Goal: Information Seeking & Learning: Find specific fact

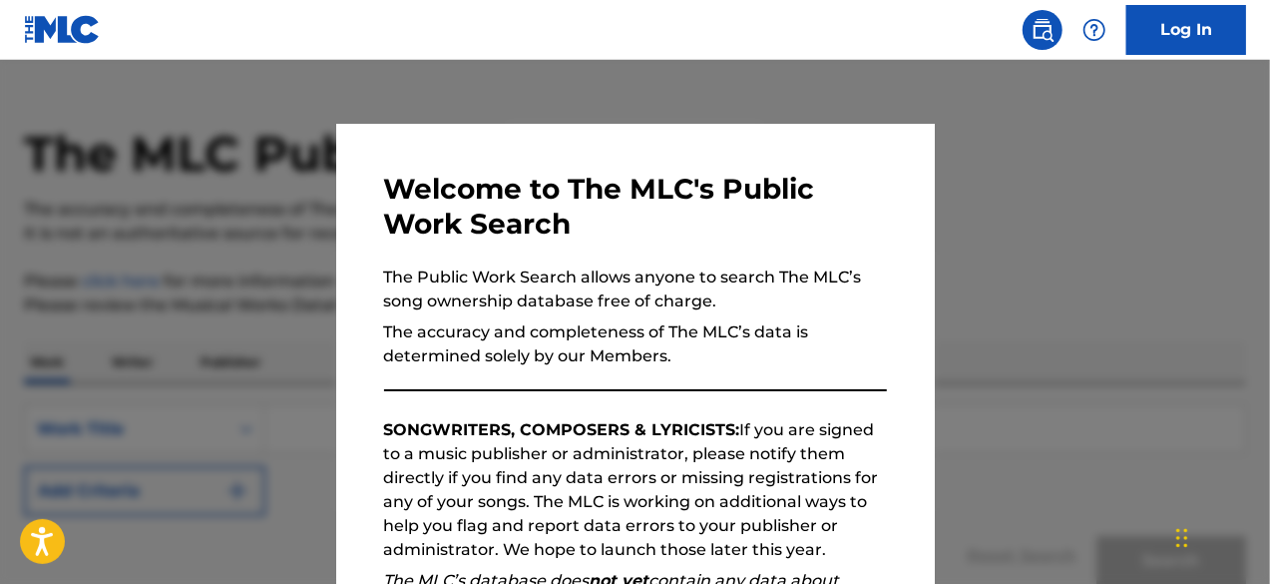
click at [882, 324] on div "Welcome to The MLC's Public Work Search The Public Work Search allows anyone to…" at bounding box center [635, 518] width 598 height 789
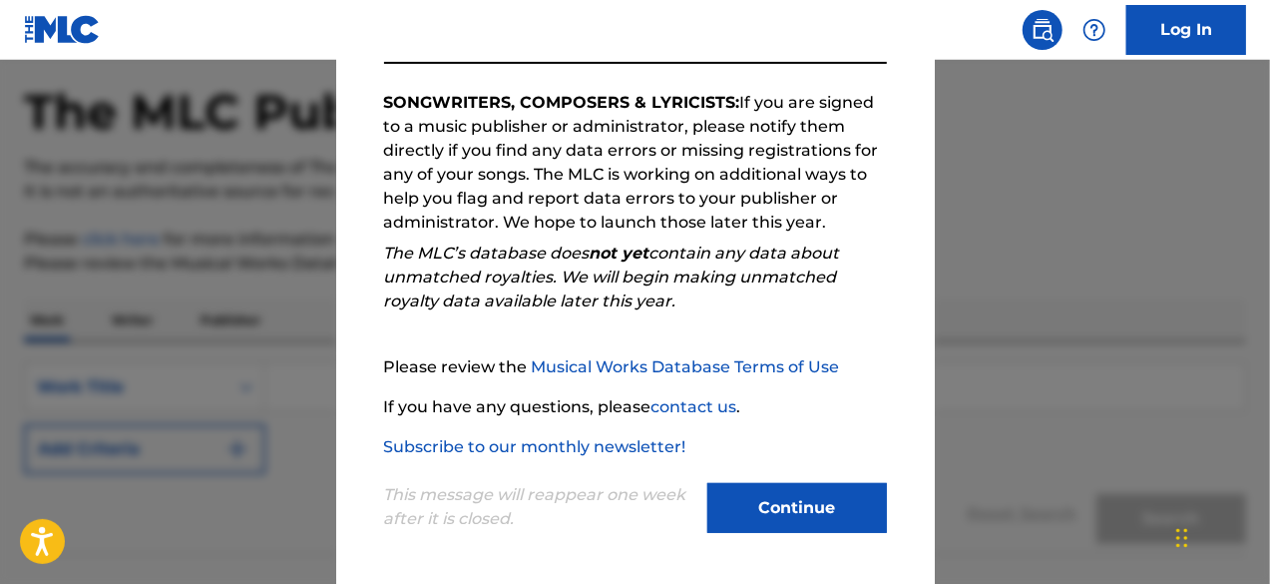
scroll to position [328, 0]
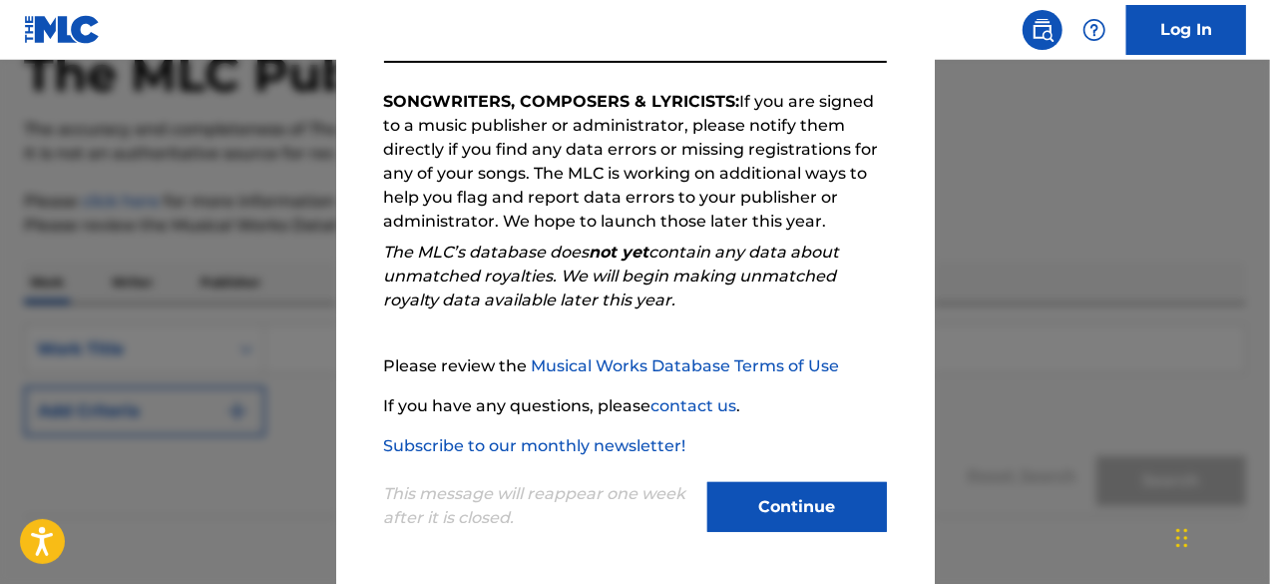
click at [814, 500] on button "Continue" at bounding box center [797, 507] width 180 height 50
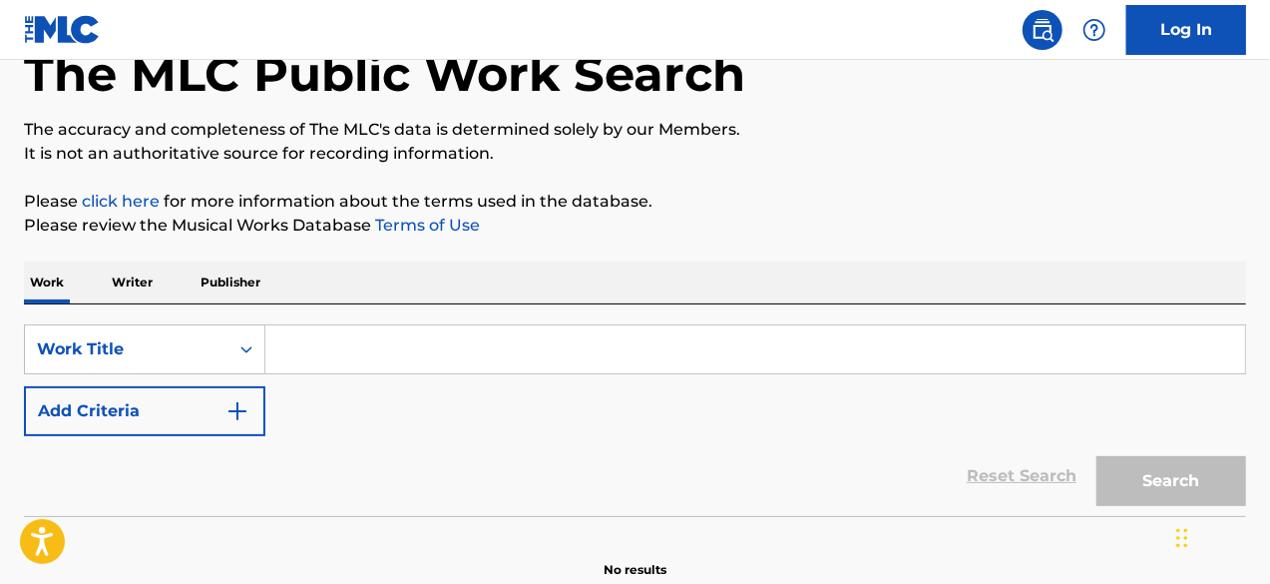
click at [489, 343] on input "Search Form" at bounding box center [754, 349] width 979 height 48
paste input "[PERSON_NAME]"
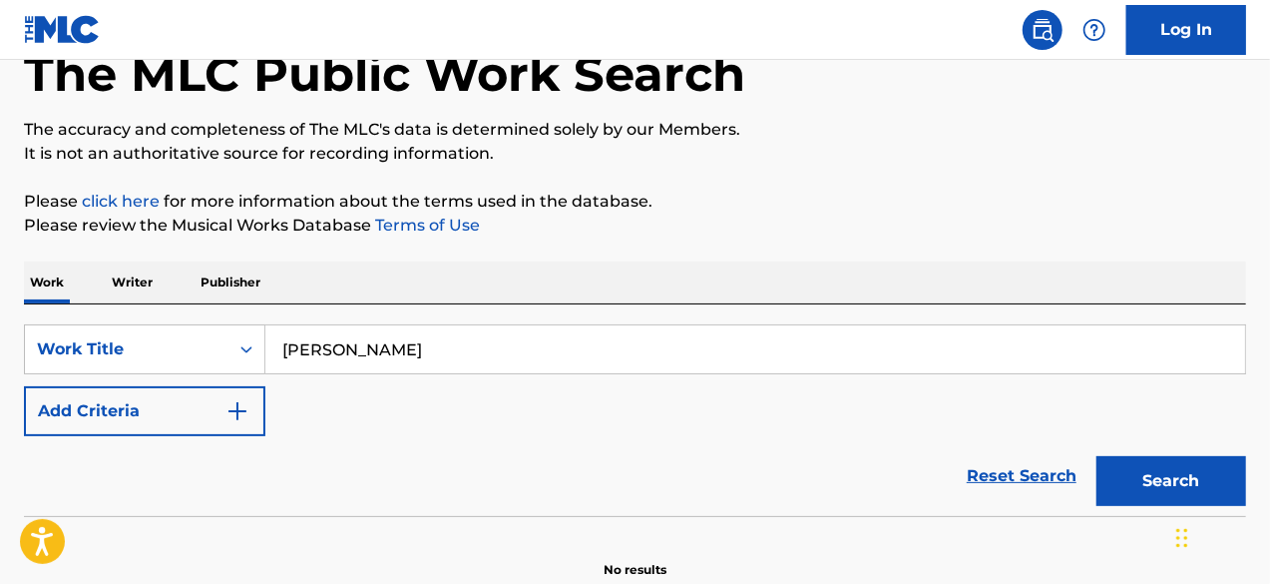
type input "[PERSON_NAME]"
click at [141, 274] on p "Writer" at bounding box center [132, 282] width 53 height 42
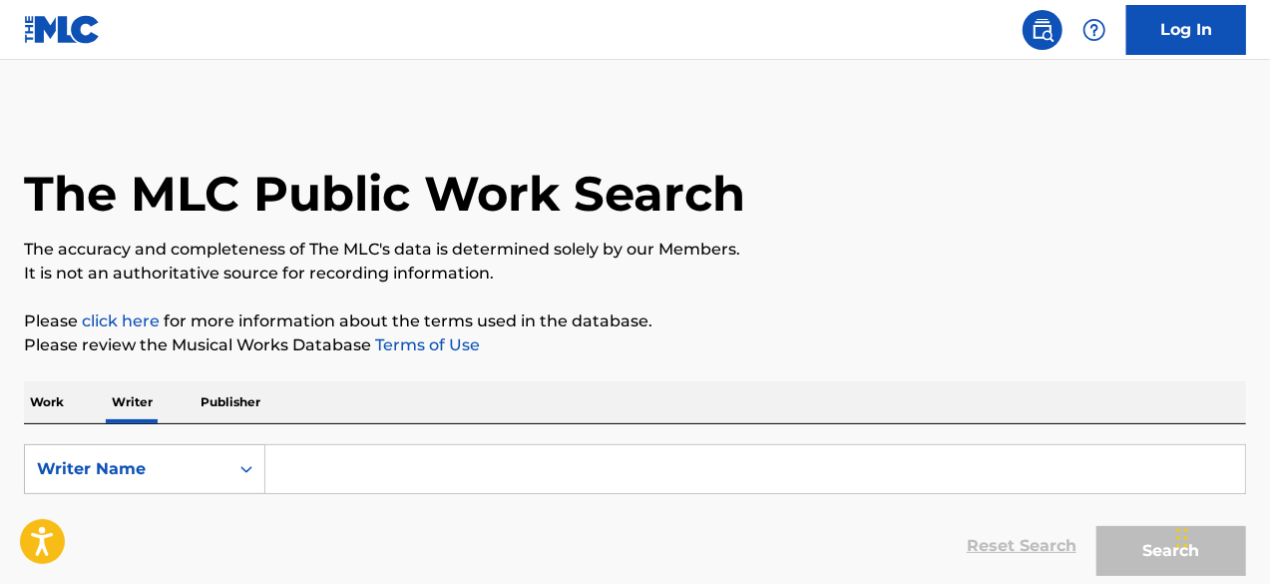
click at [60, 406] on p "Work" at bounding box center [47, 402] width 46 height 42
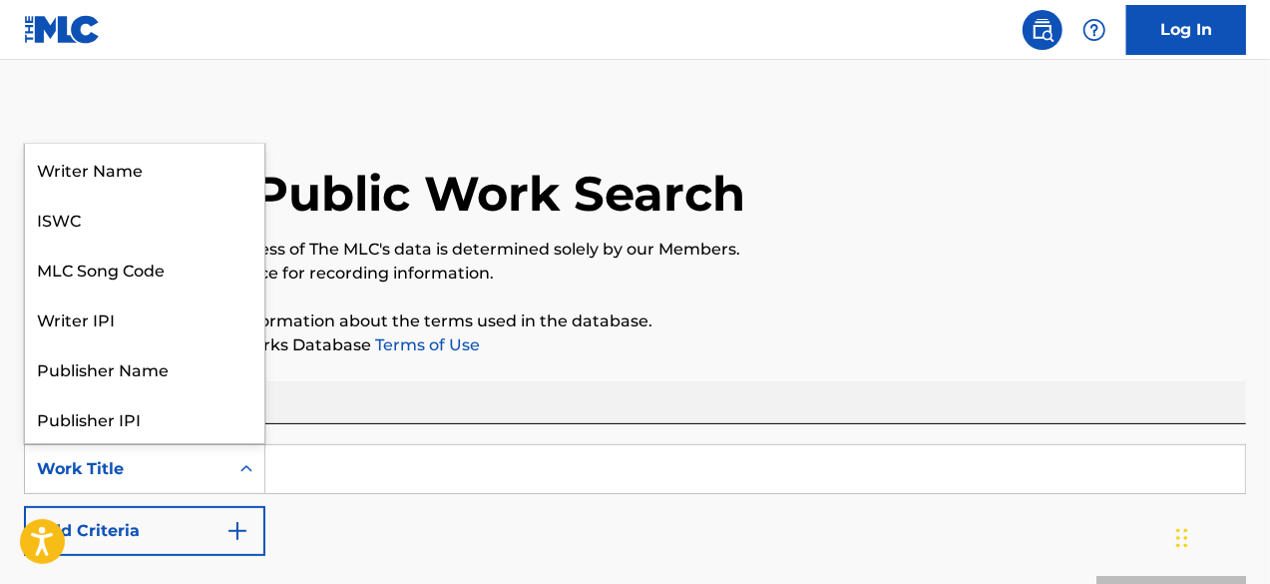
click at [201, 476] on div "Work Title" at bounding box center [127, 469] width 180 height 24
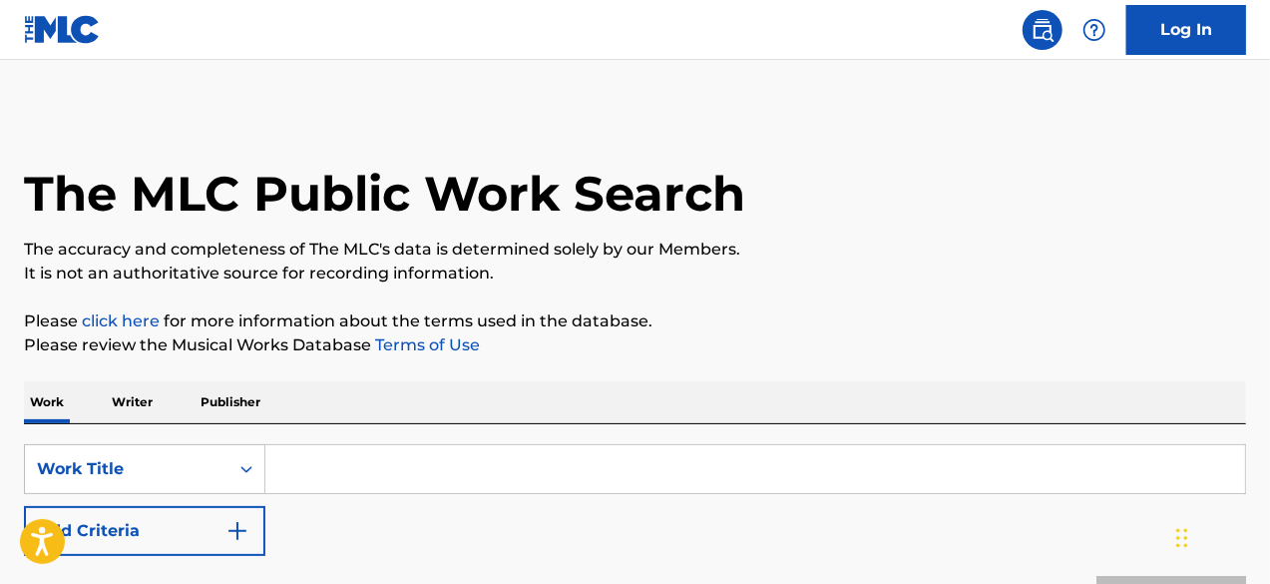
click at [293, 471] on input "Search Form" at bounding box center [754, 469] width 979 height 48
paste input "[PERSON_NAME]"
type input "[PERSON_NAME]"
click at [192, 522] on button "Add Criteria" at bounding box center [144, 531] width 241 height 50
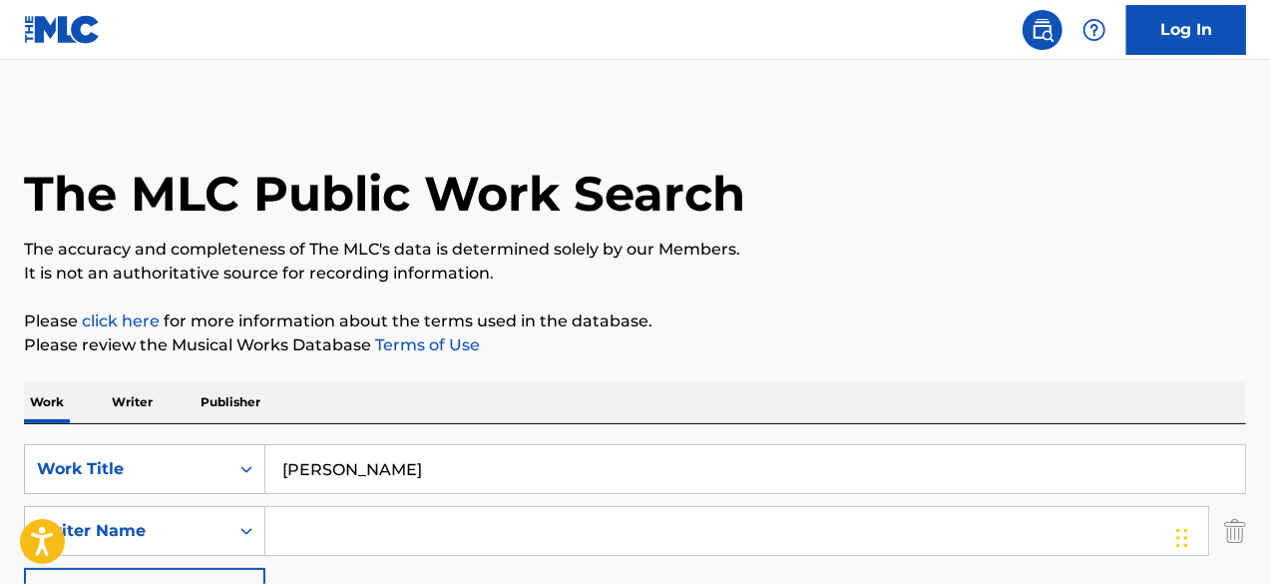
scroll to position [281, 0]
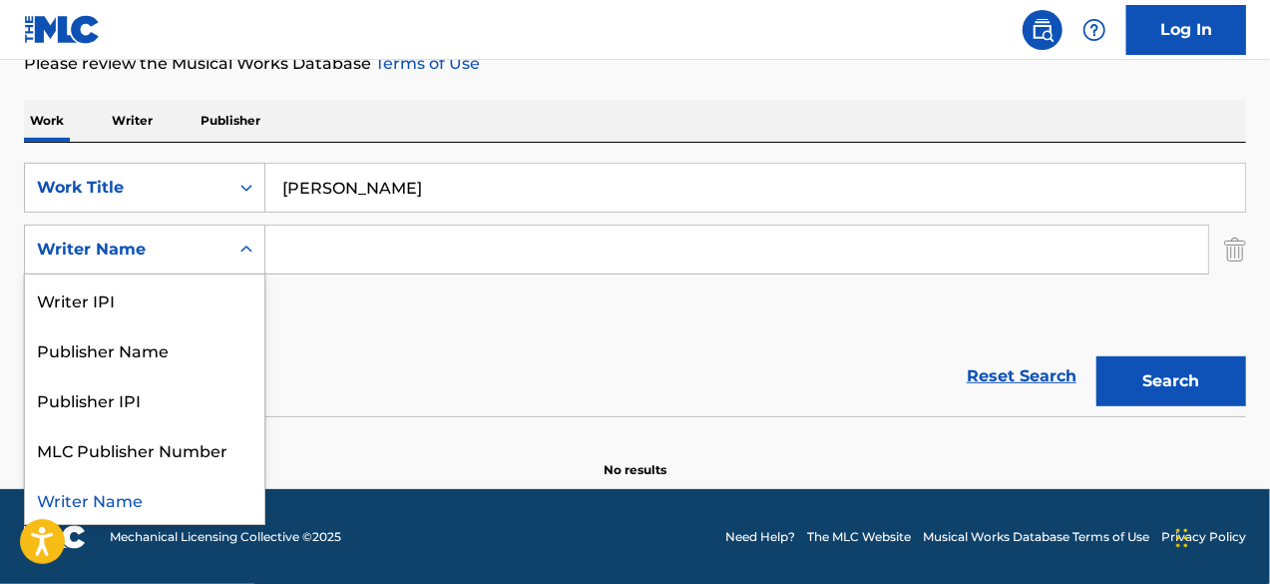
click at [245, 248] on icon "Search Form" at bounding box center [246, 248] width 12 height 7
click at [154, 494] on div "Writer Name" at bounding box center [144, 499] width 239 height 50
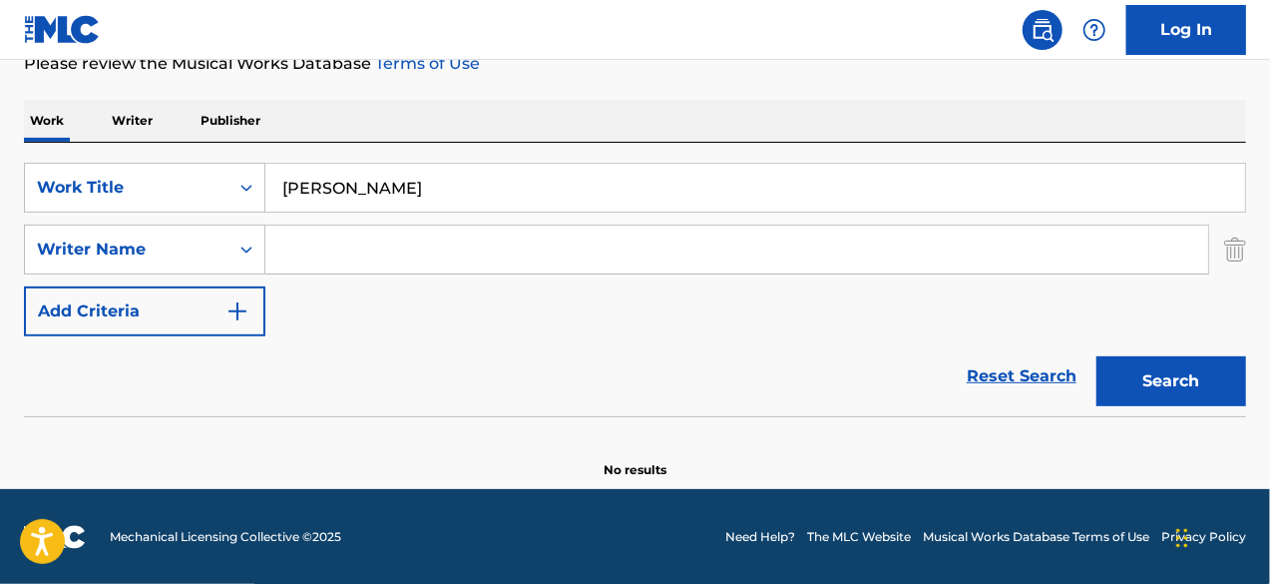
click at [315, 234] on input "Search Form" at bounding box center [736, 249] width 943 height 48
paste input "[PERSON_NAME]"
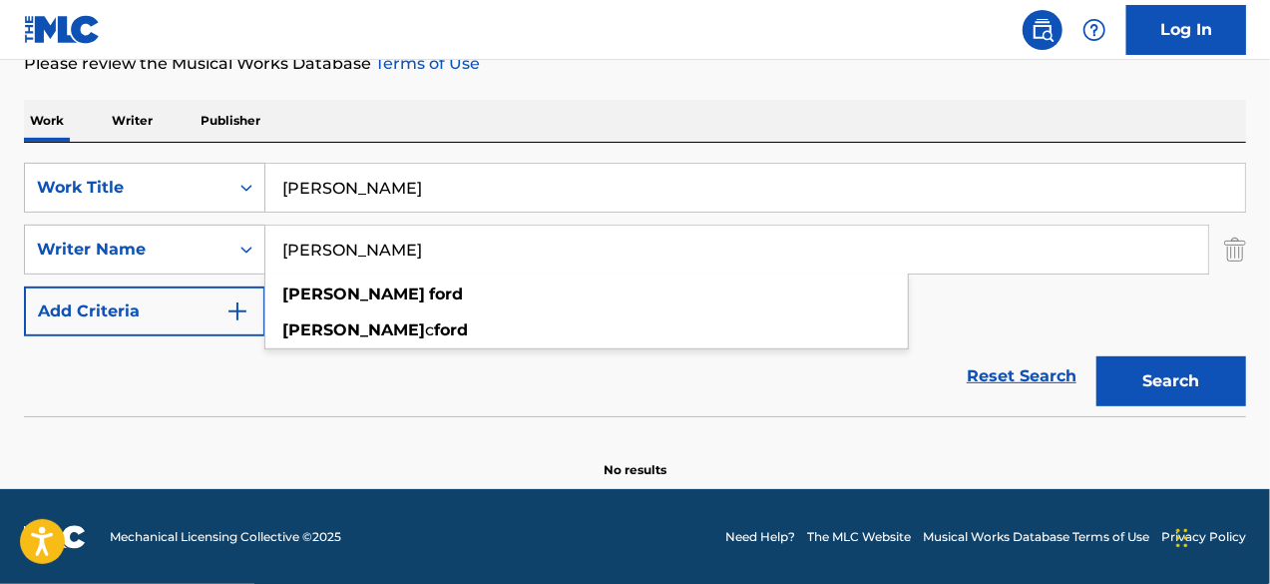
type input "[PERSON_NAME]"
click at [335, 186] on input "[PERSON_NAME]" at bounding box center [754, 188] width 979 height 48
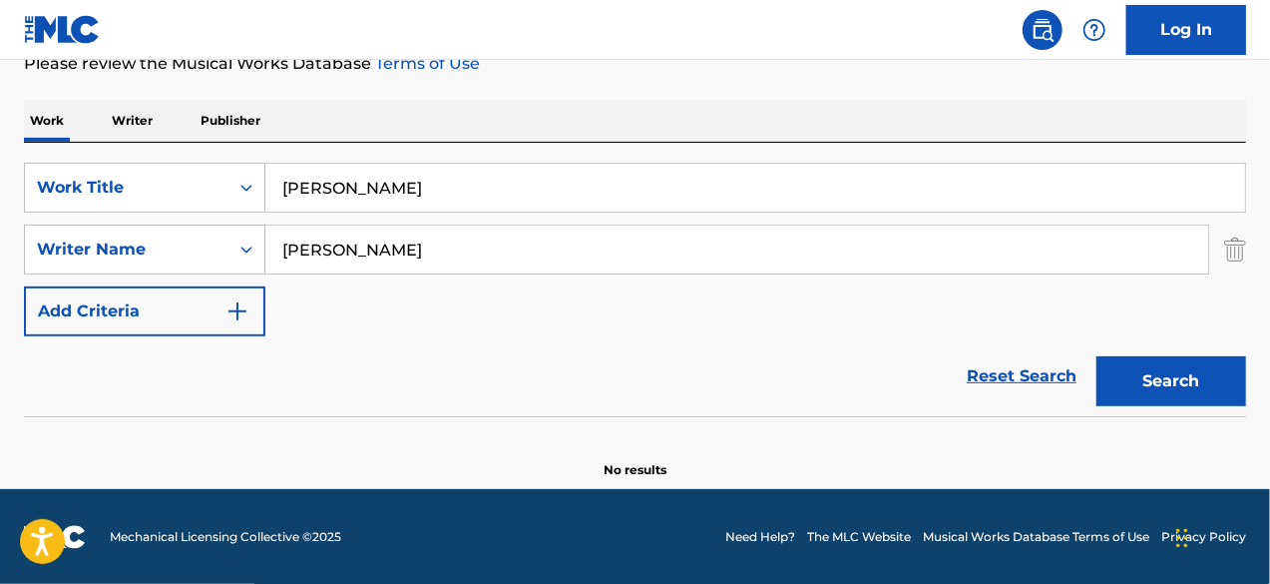
click at [519, 199] on input "[PERSON_NAME]" at bounding box center [754, 188] width 979 height 48
paste input "Critical 2 Stable"
click at [1096, 356] on button "Search" at bounding box center [1171, 381] width 150 height 50
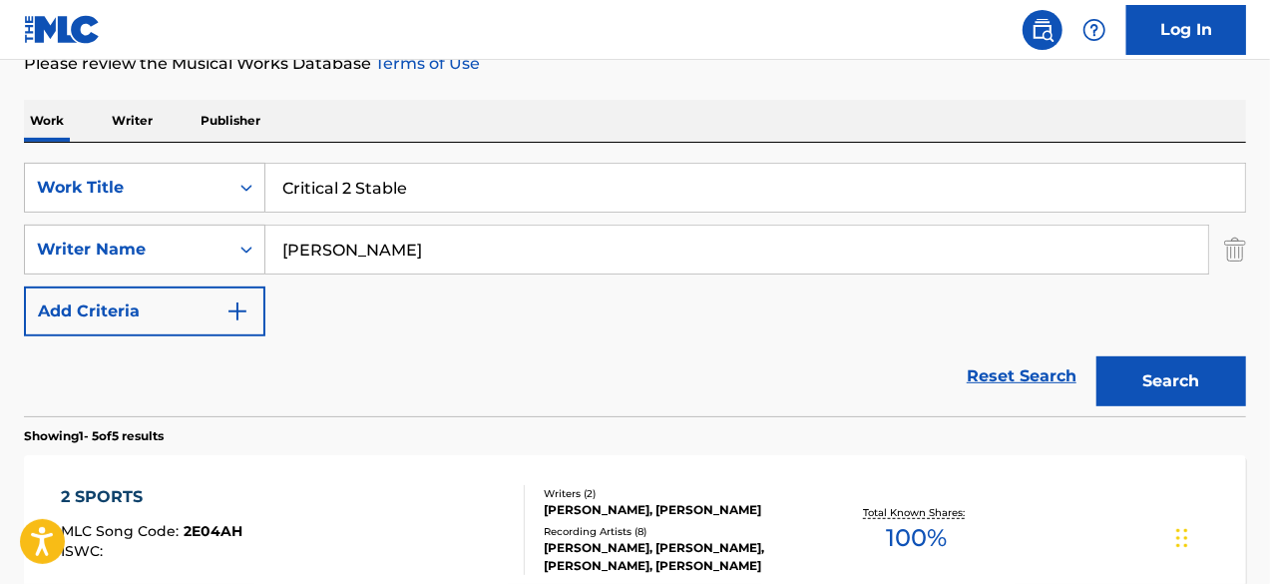
click at [468, 354] on div "Reset Search Search" at bounding box center [635, 376] width 1222 height 80
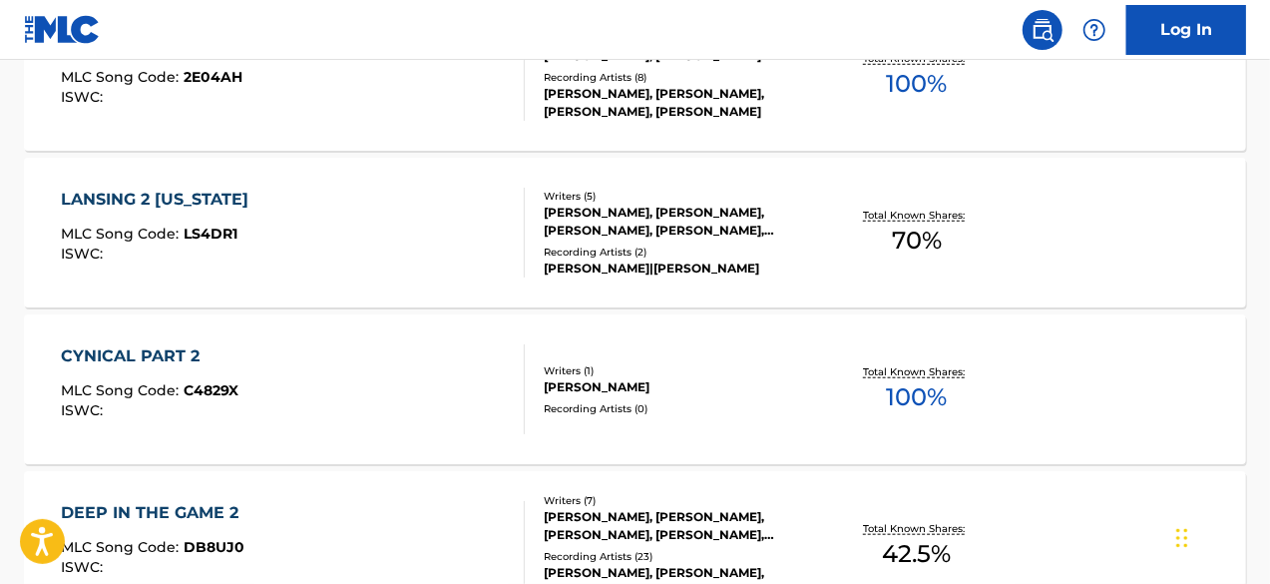
scroll to position [224, 0]
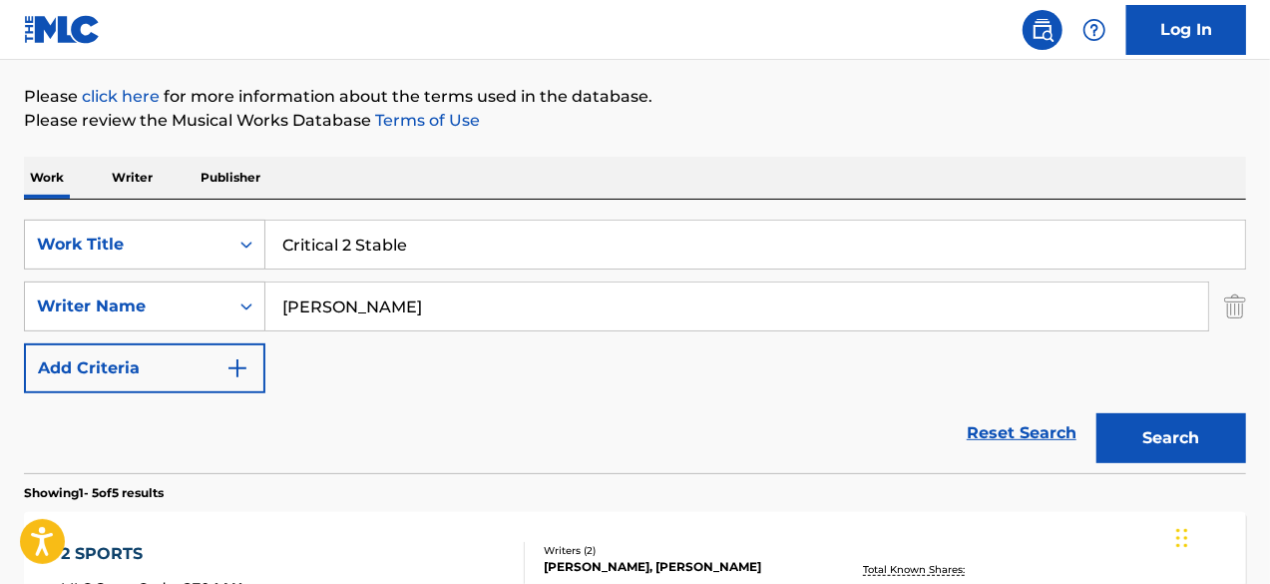
click at [500, 224] on input "Critical 2 Stable" at bounding box center [754, 244] width 979 height 48
paste input "When It's [PERSON_NAME]"
click at [1096, 413] on button "Search" at bounding box center [1171, 438] width 150 height 50
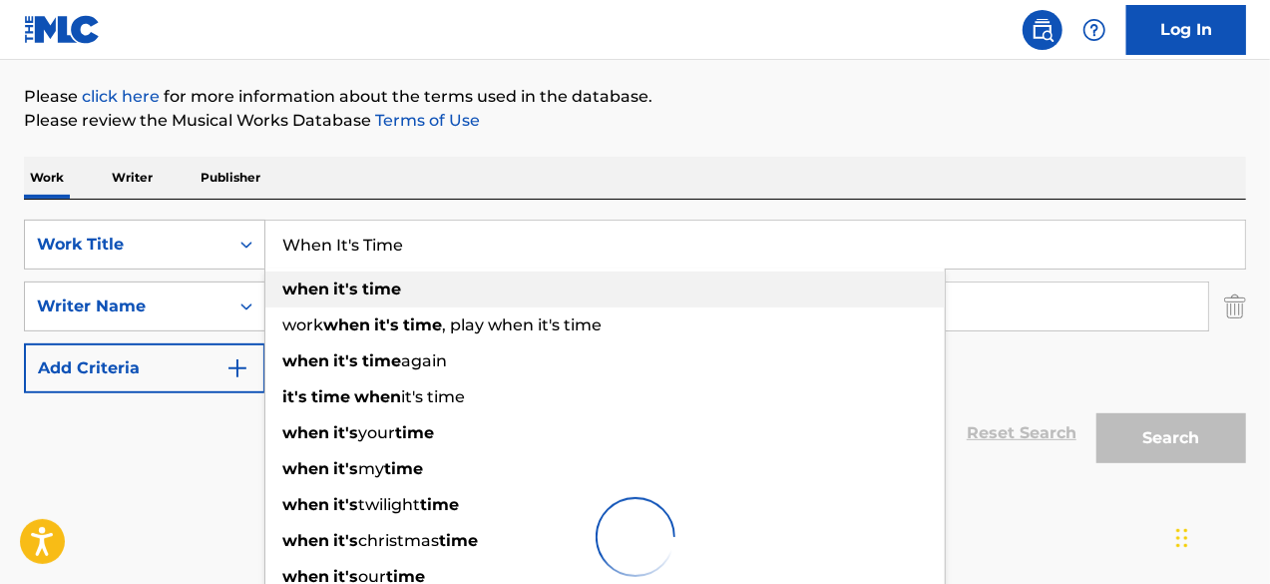
click at [561, 306] on div "when it's time" at bounding box center [604, 289] width 679 height 36
click at [662, 289] on div "when it's time" at bounding box center [604, 289] width 679 height 36
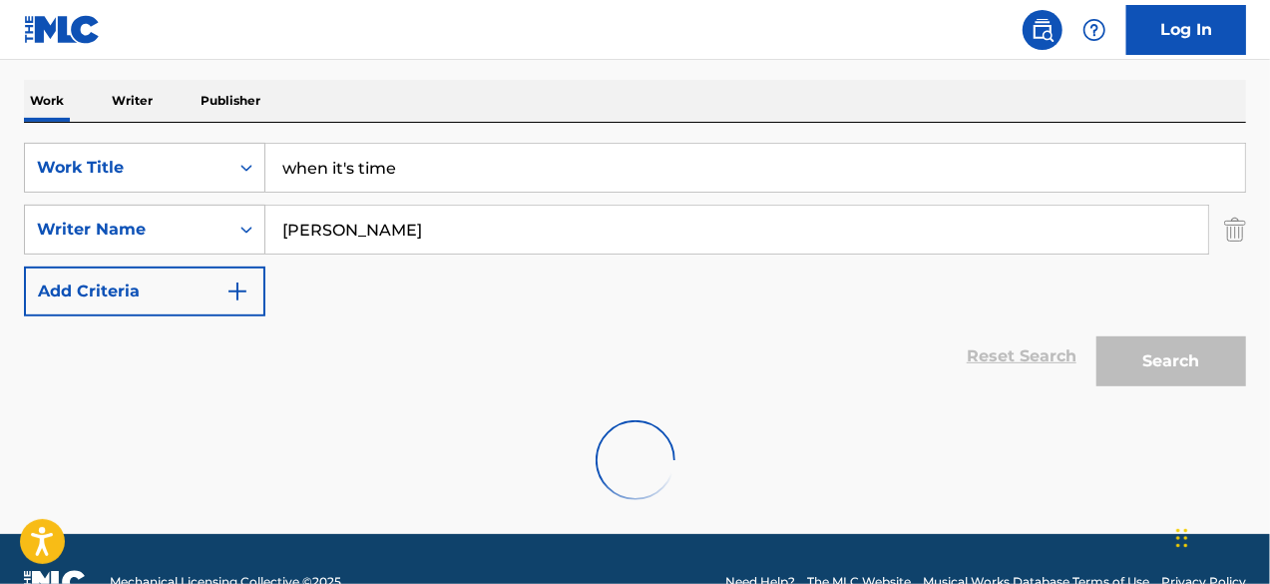
scroll to position [346, 0]
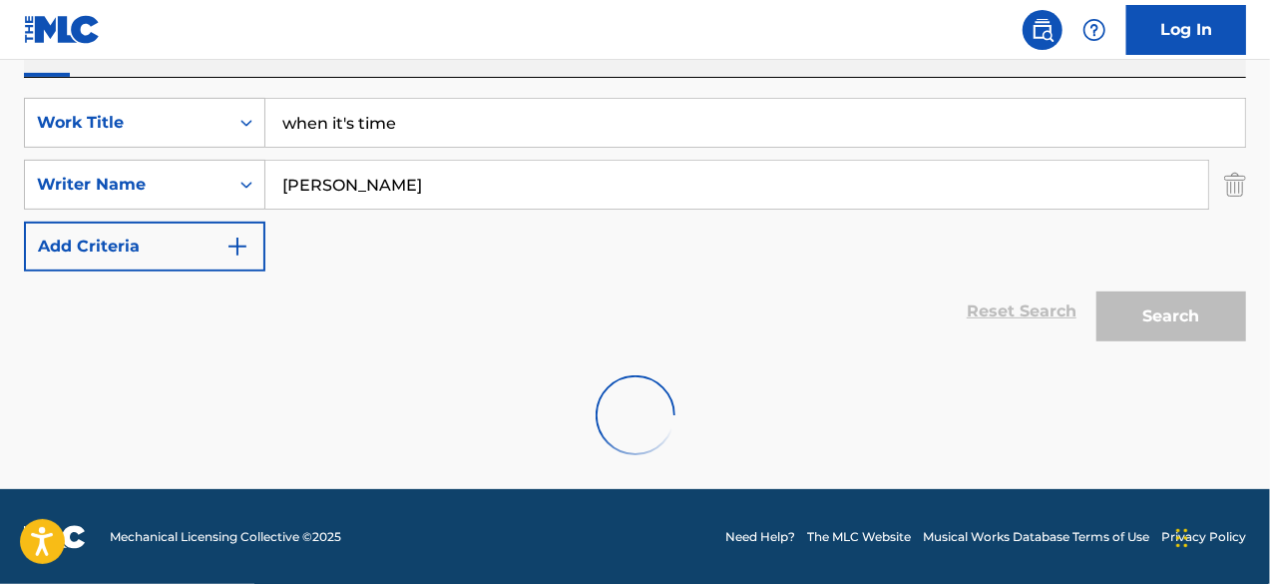
click at [658, 284] on div "Reset Search Search" at bounding box center [635, 311] width 1222 height 80
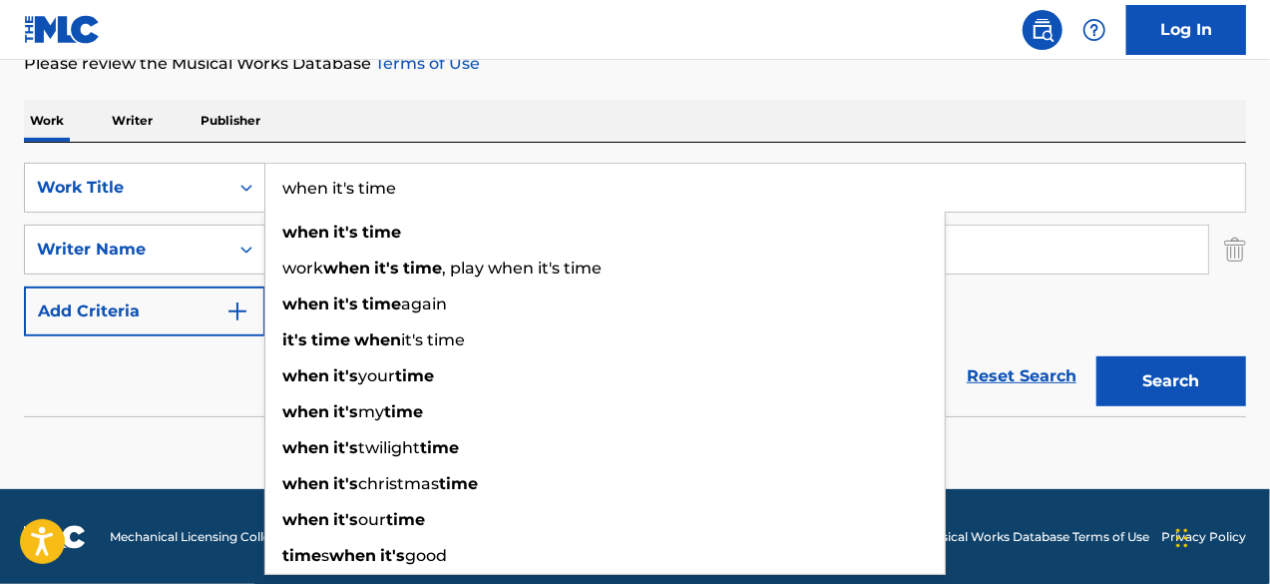
click at [521, 202] on input "when it's time" at bounding box center [754, 188] width 979 height 48
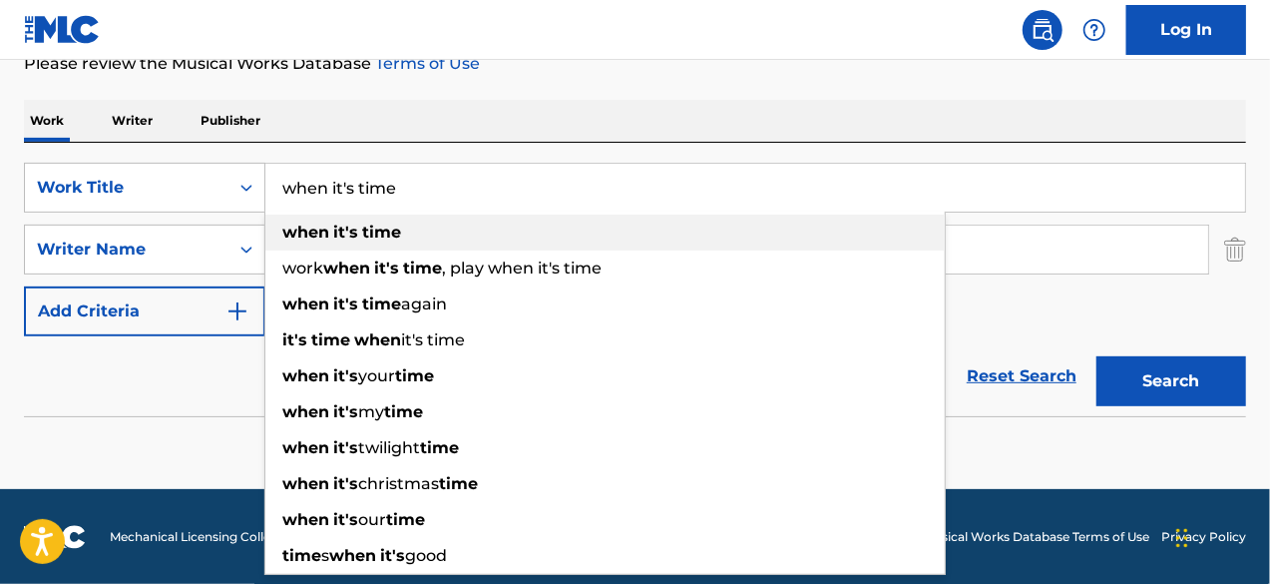
click at [497, 232] on div "when it's time" at bounding box center [604, 232] width 679 height 36
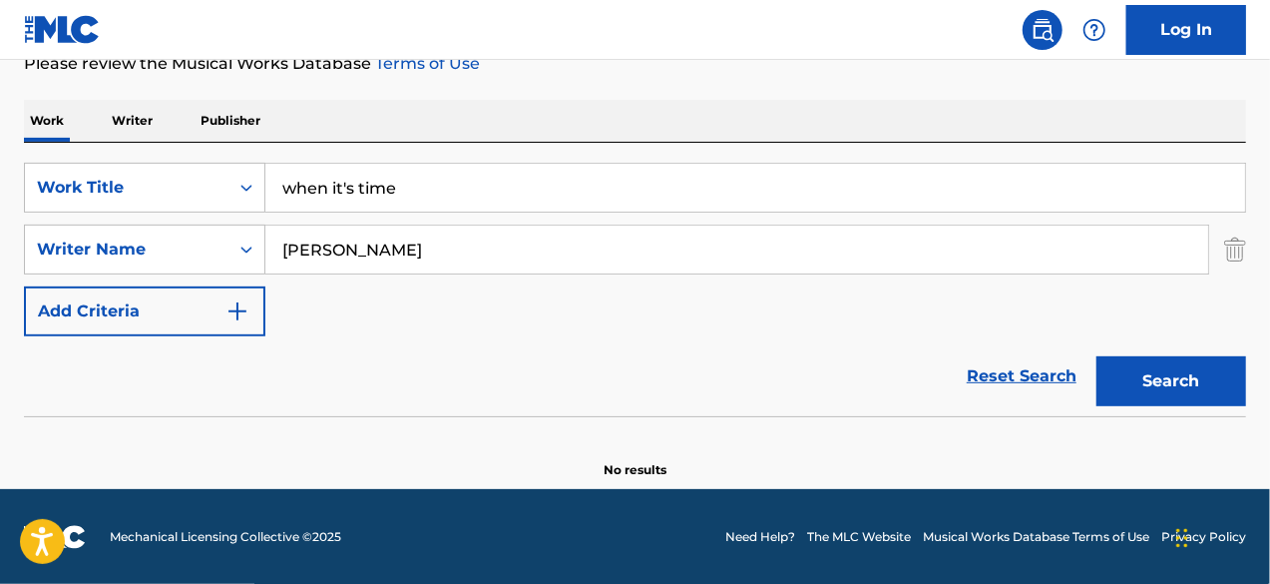
click at [1135, 385] on button "Search" at bounding box center [1171, 381] width 150 height 50
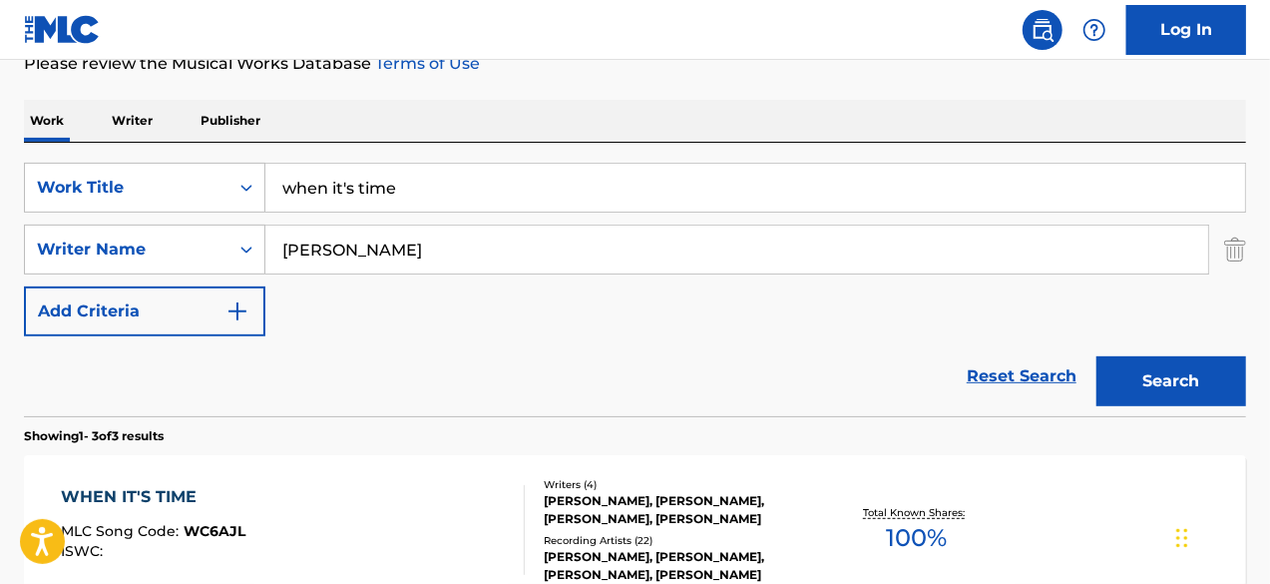
click at [519, 184] on input "when it's time" at bounding box center [754, 188] width 979 height 48
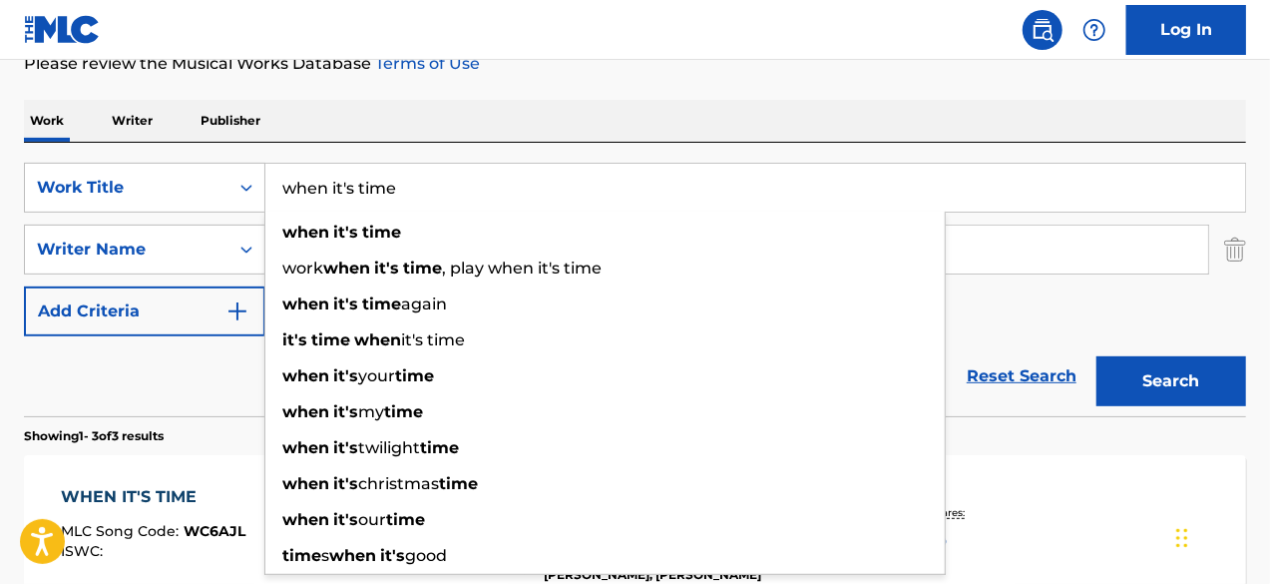
paste input "2AM In [GEOGRAPHIC_DATA]"
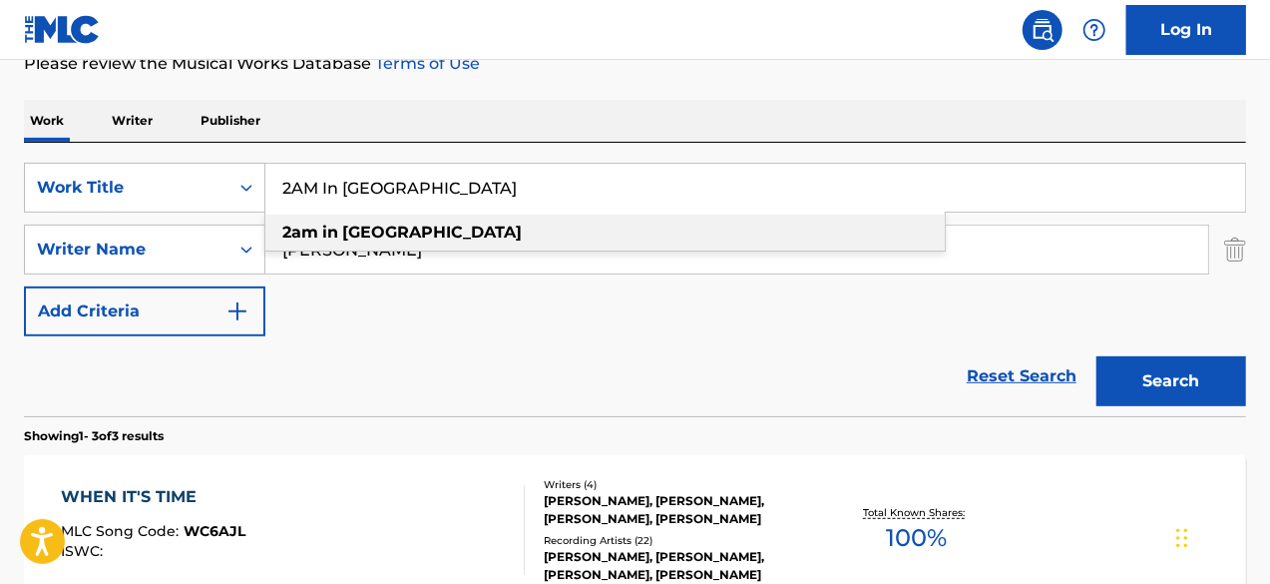
click at [491, 226] on div "2am in [GEOGRAPHIC_DATA]" at bounding box center [604, 232] width 679 height 36
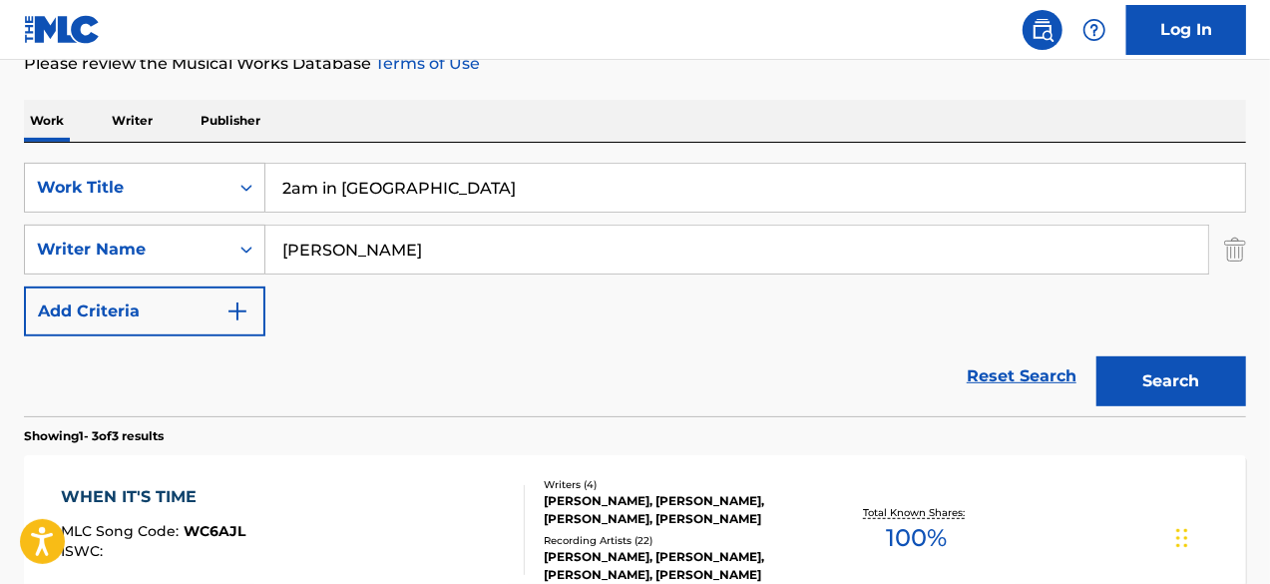
click at [1155, 357] on button "Search" at bounding box center [1171, 381] width 150 height 50
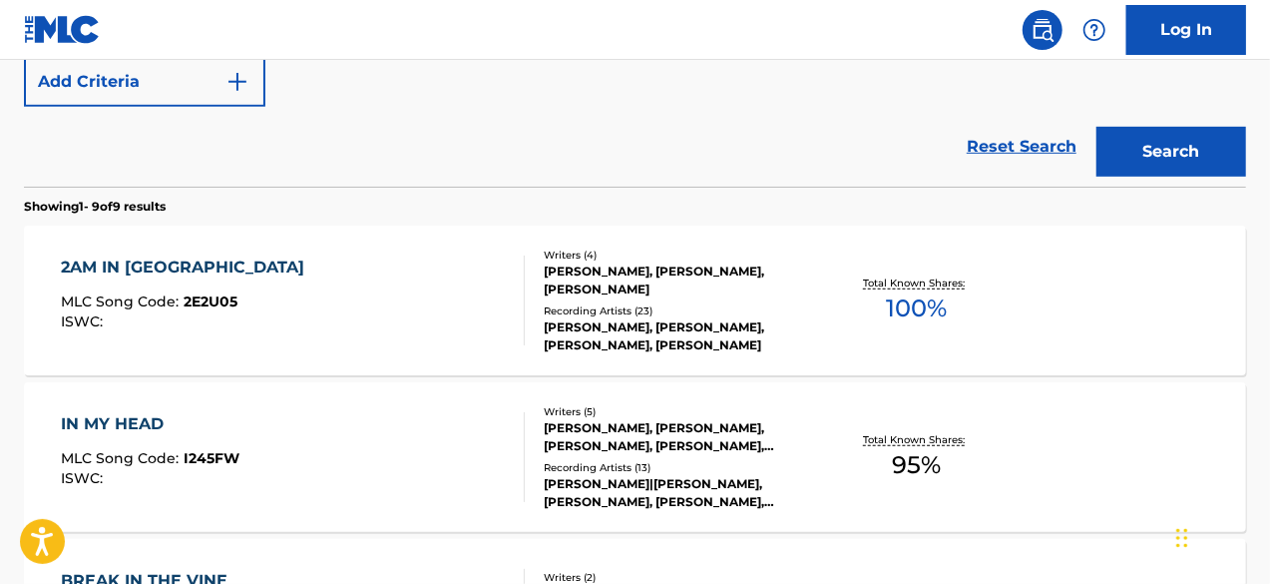
scroll to position [0, 0]
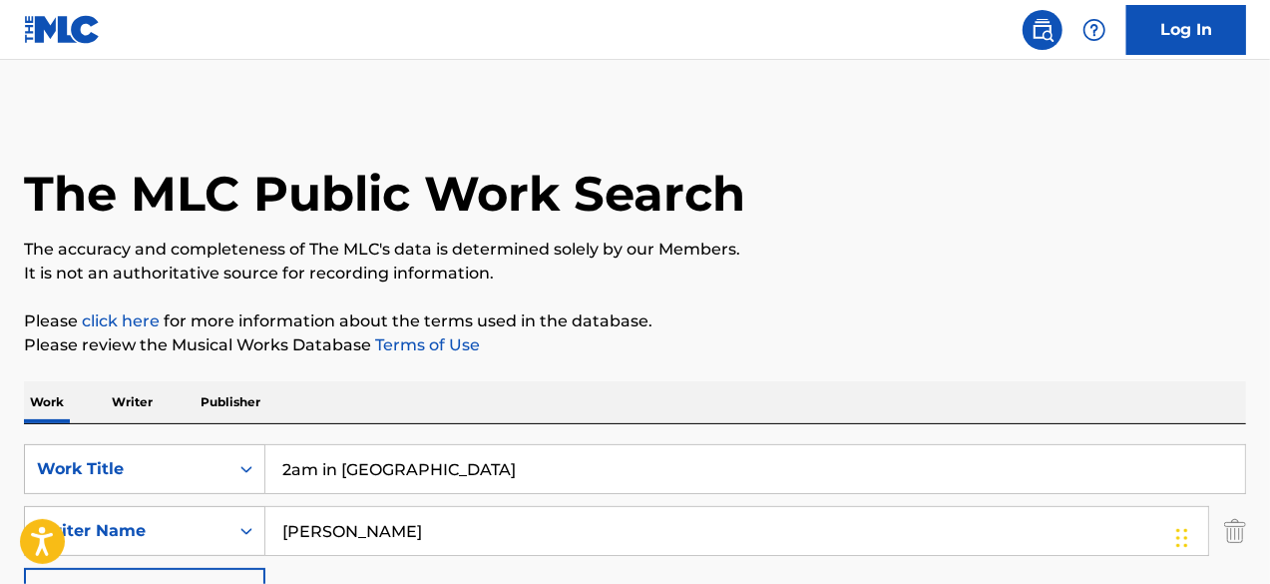
click at [849, 460] on input "2am in [GEOGRAPHIC_DATA]" at bounding box center [754, 469] width 979 height 48
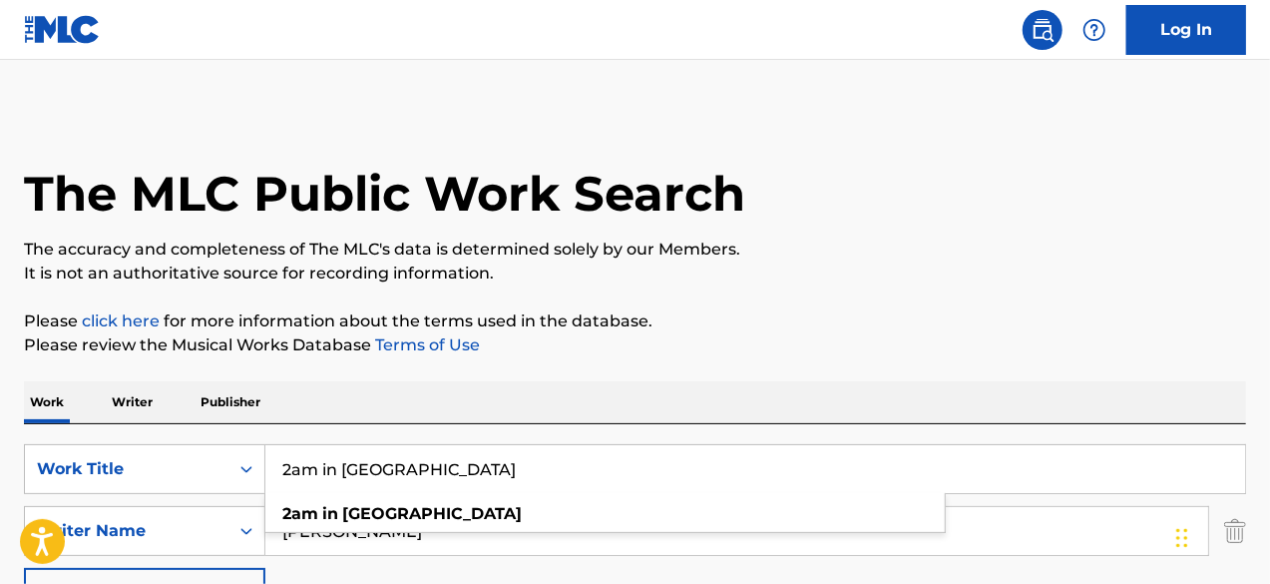
paste input "Critical 2 Stable"
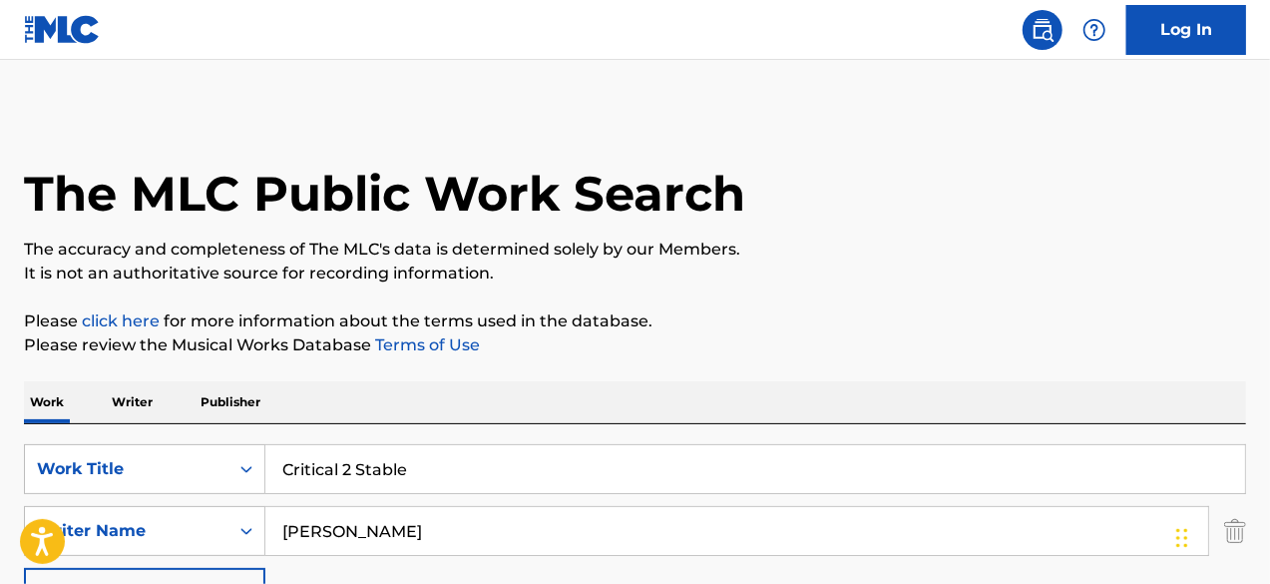
click at [636, 488] on input "Critical 2 Stable" at bounding box center [754, 469] width 979 height 48
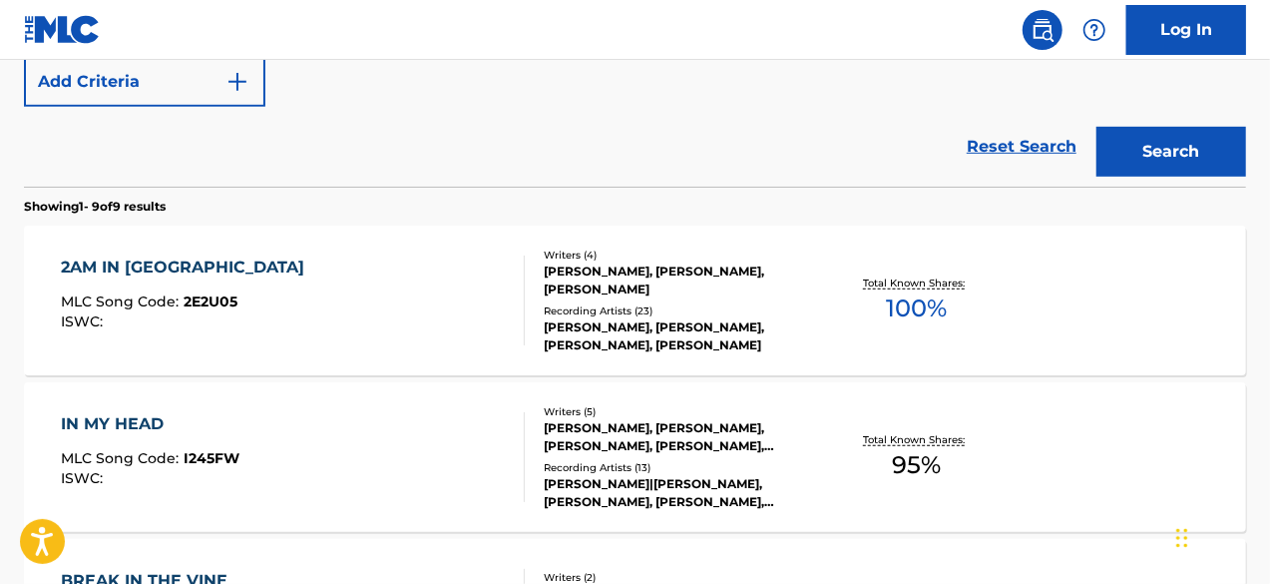
type input "Critical 2 Stable"
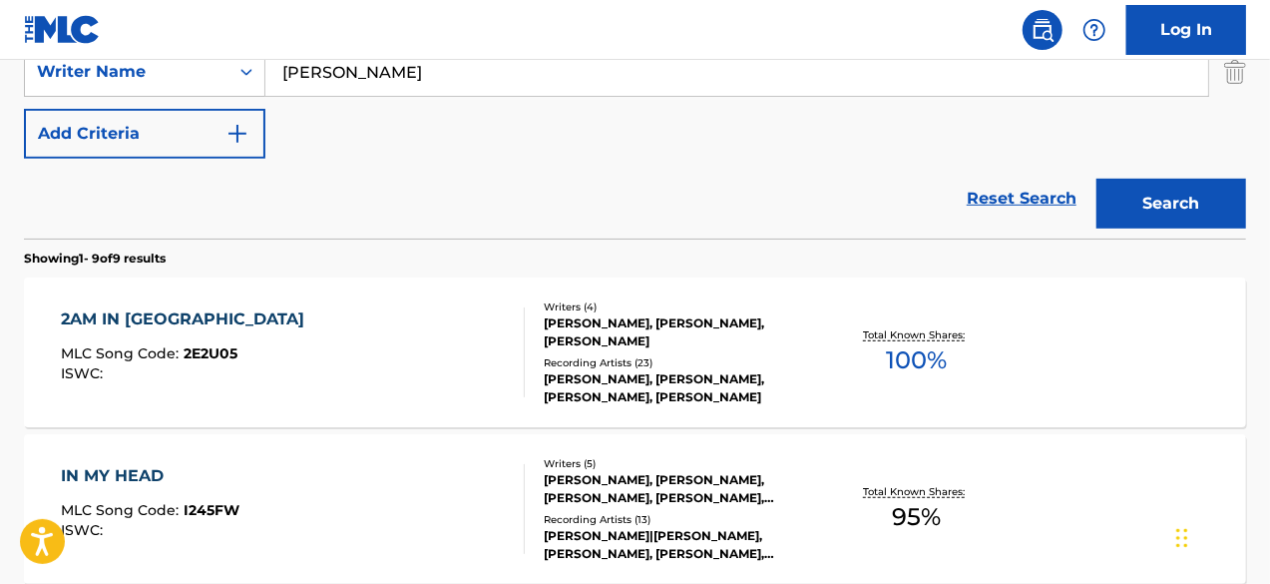
click at [333, 81] on input "[PERSON_NAME]" at bounding box center [736, 72] width 943 height 48
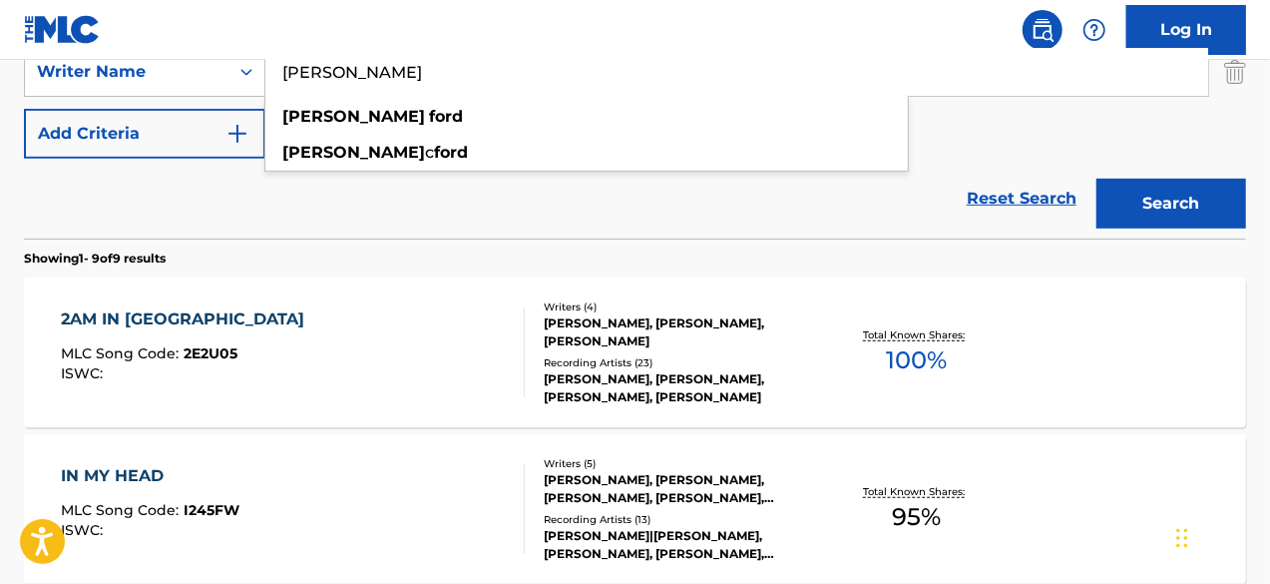
click at [333, 81] on input "[PERSON_NAME]" at bounding box center [736, 72] width 943 height 48
click at [602, 74] on input "[PERSON_NAME]" at bounding box center [736, 72] width 943 height 48
paste input "[PERSON_NAME]"
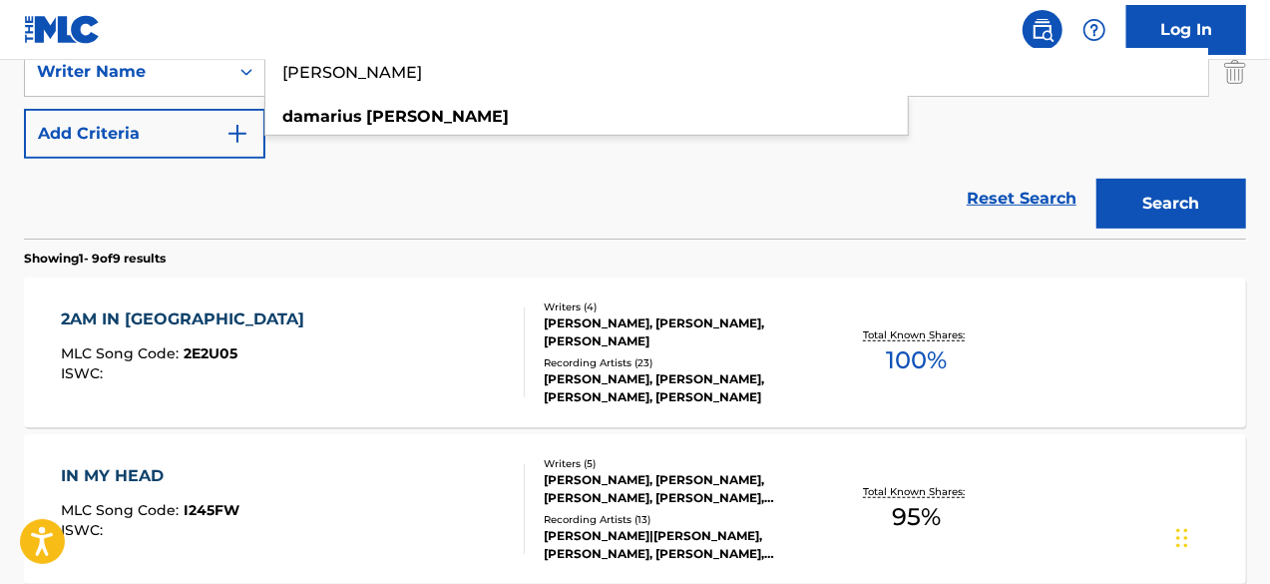
type input "[PERSON_NAME]"
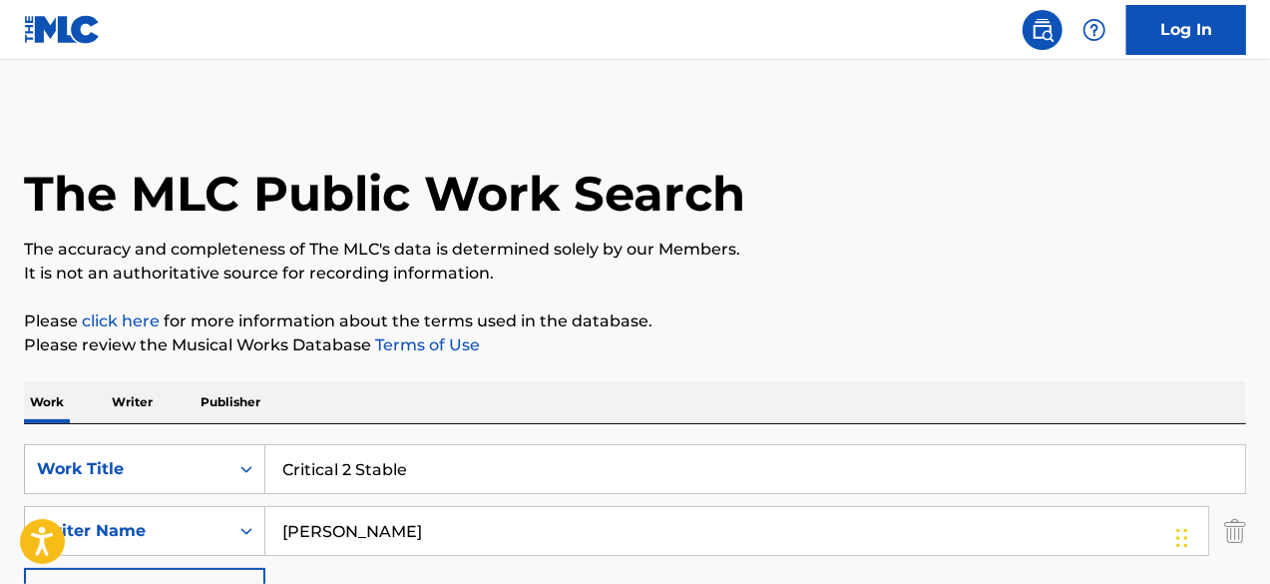
click at [676, 446] on input "Critical 2 Stable" at bounding box center [754, 469] width 979 height 48
paste input "All Ten"
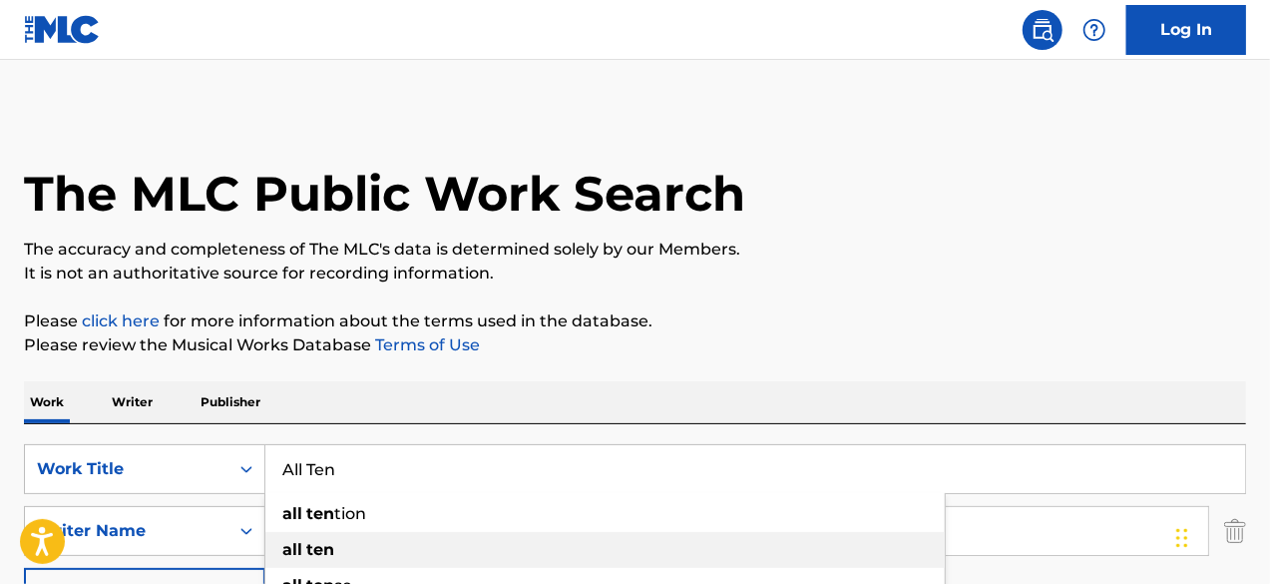
click at [637, 538] on div "all ten" at bounding box center [604, 550] width 679 height 36
type input "all ten"
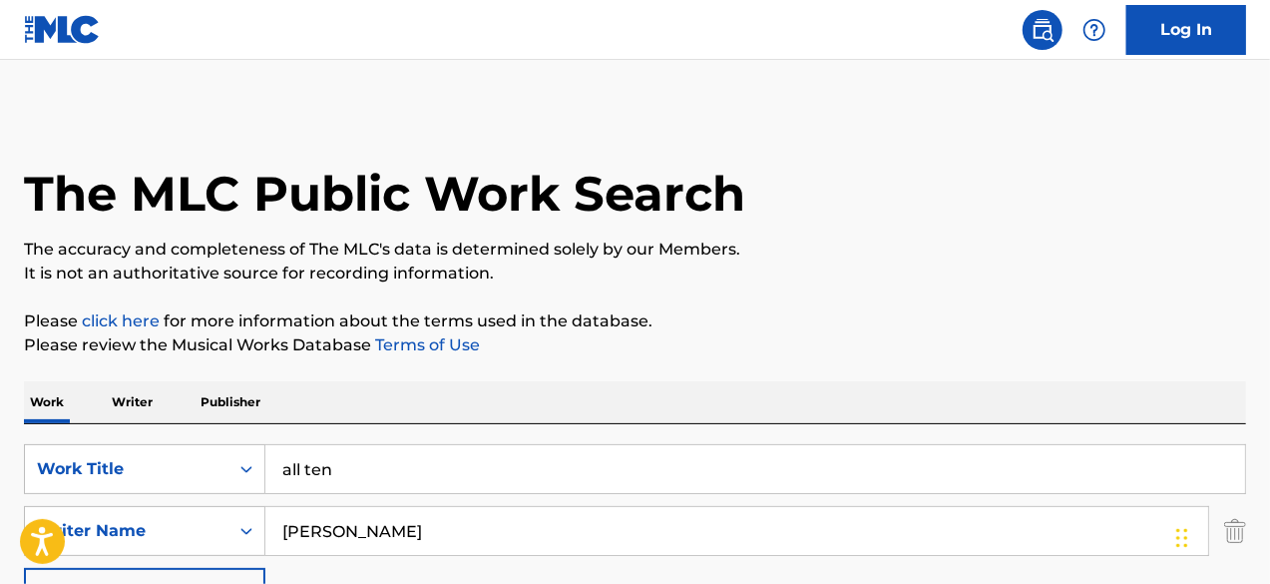
scroll to position [511, 0]
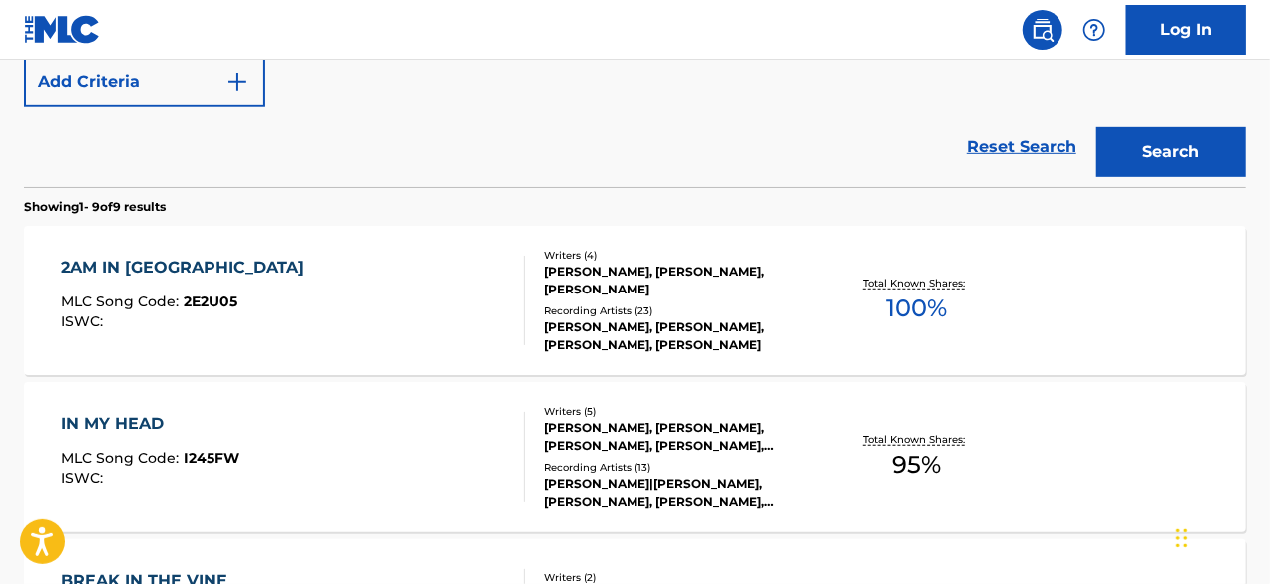
click at [558, 98] on div "SearchWithCriteria317c7029-7aa4-4917-b135-85af0b7930a7 Work Title all ten Searc…" at bounding box center [635, 20] width 1222 height 174
click at [1165, 135] on button "Search" at bounding box center [1171, 152] width 150 height 50
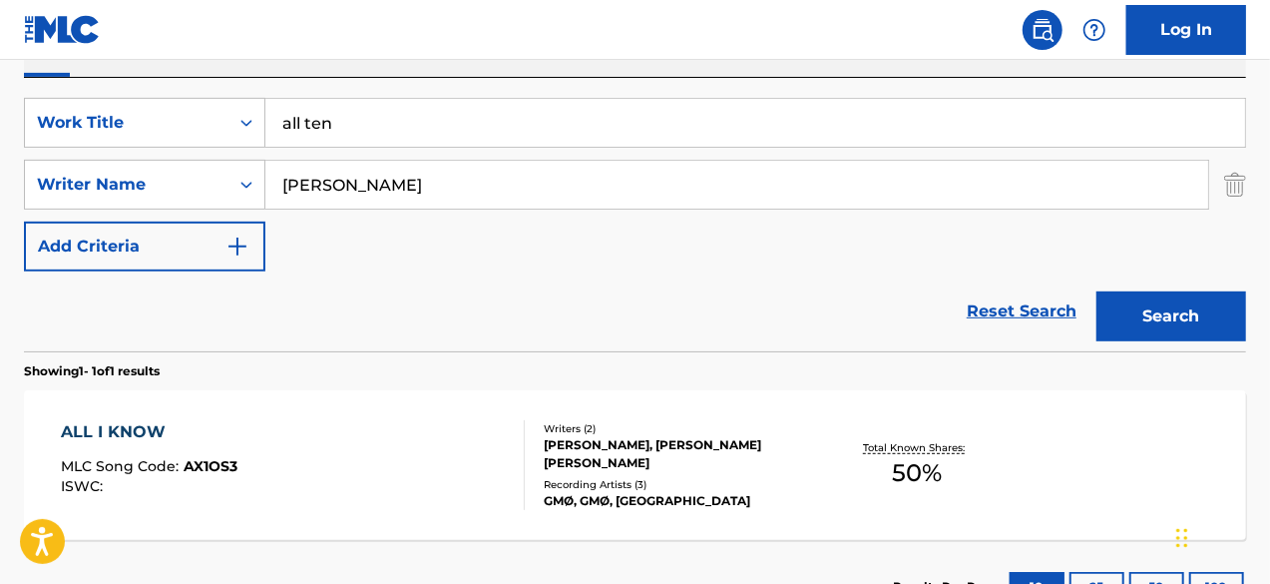
scroll to position [501, 0]
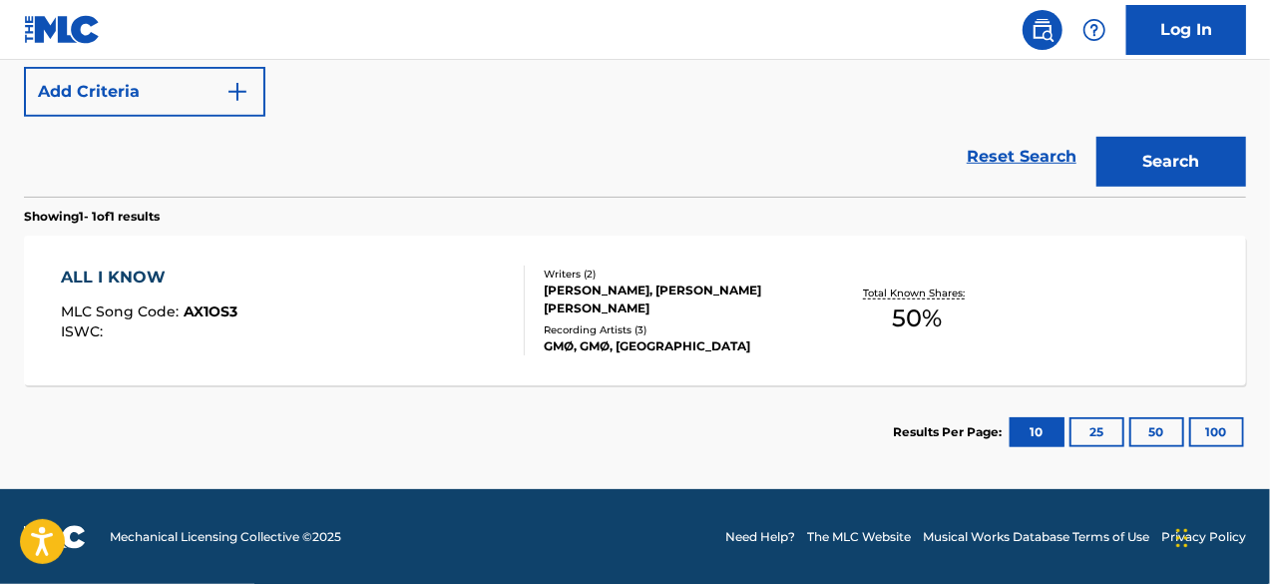
click at [915, 310] on span "50 %" at bounding box center [917, 318] width 50 height 36
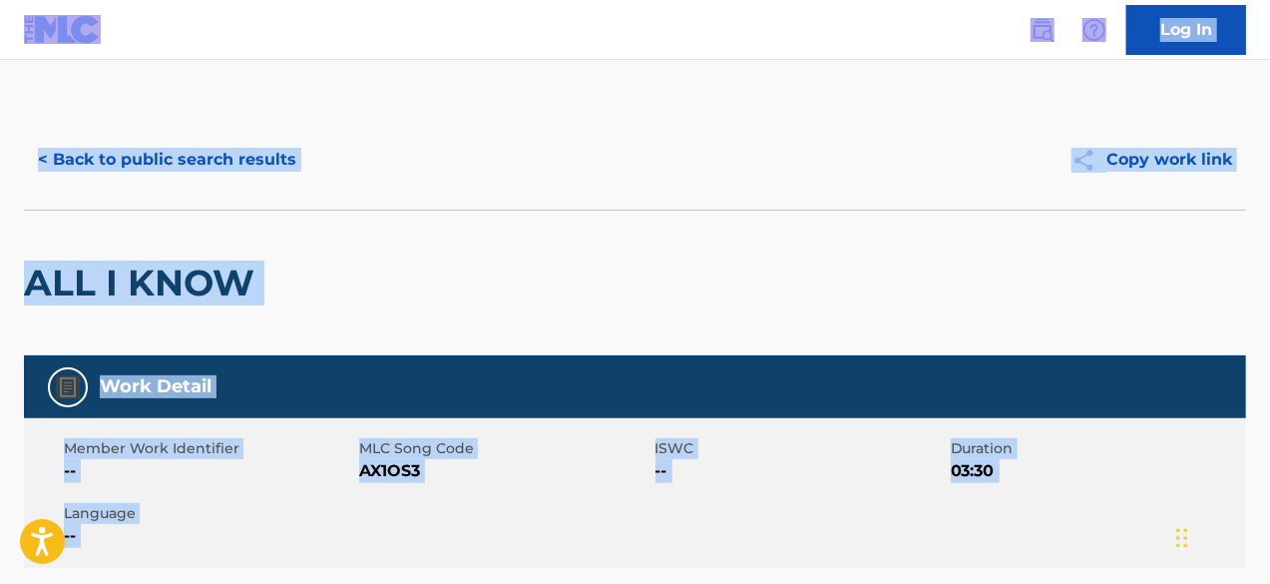
click at [915, 310] on div "ALL I KNOW" at bounding box center [635, 282] width 1222 height 146
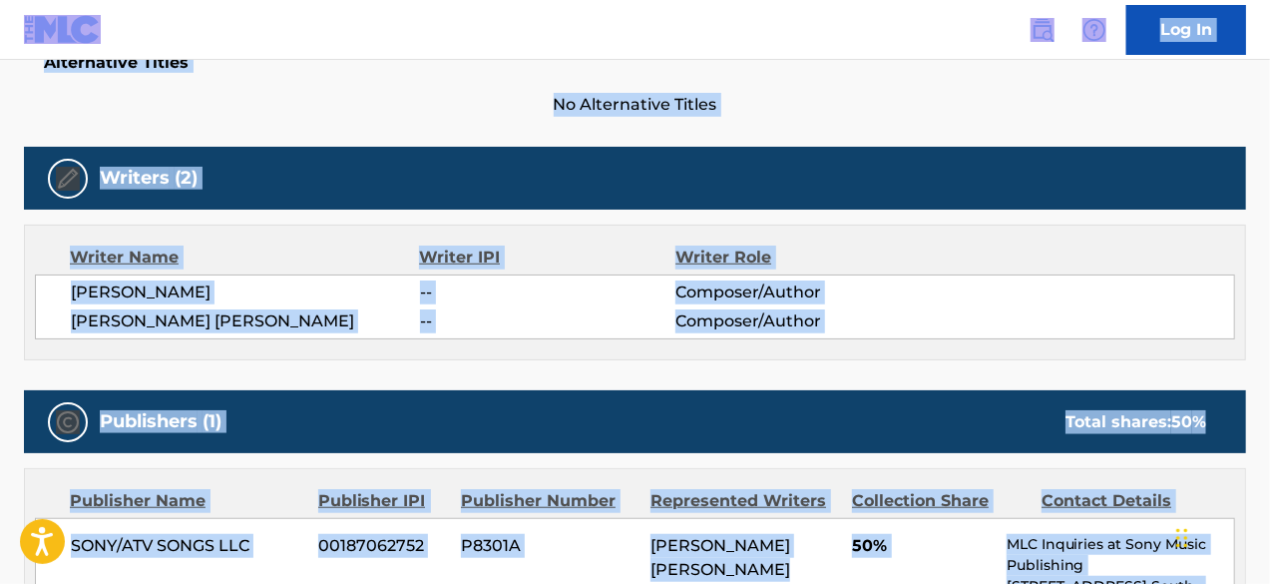
scroll to position [559, 0]
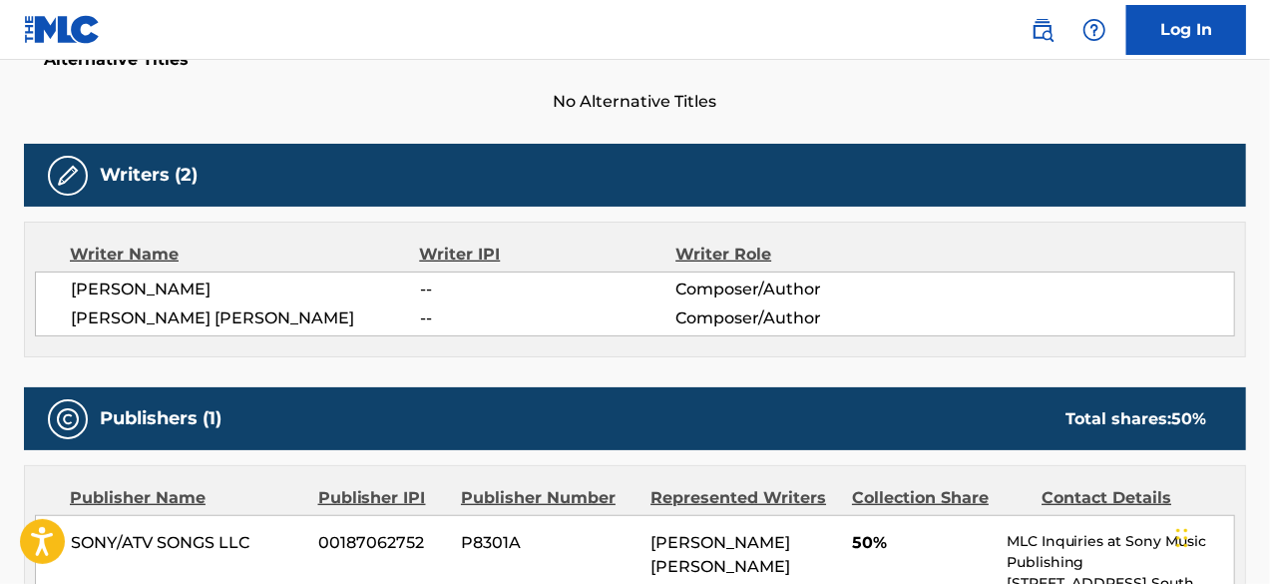
click at [172, 290] on span "[PERSON_NAME]" at bounding box center [245, 289] width 349 height 24
copy div "[PERSON_NAME]"
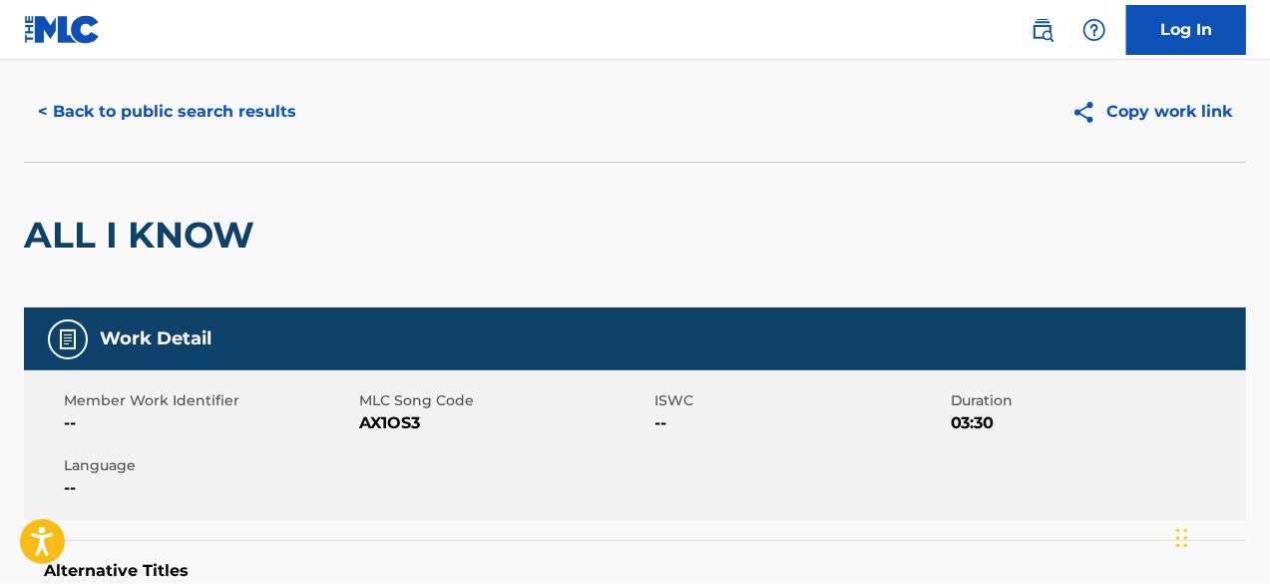
scroll to position [0, 0]
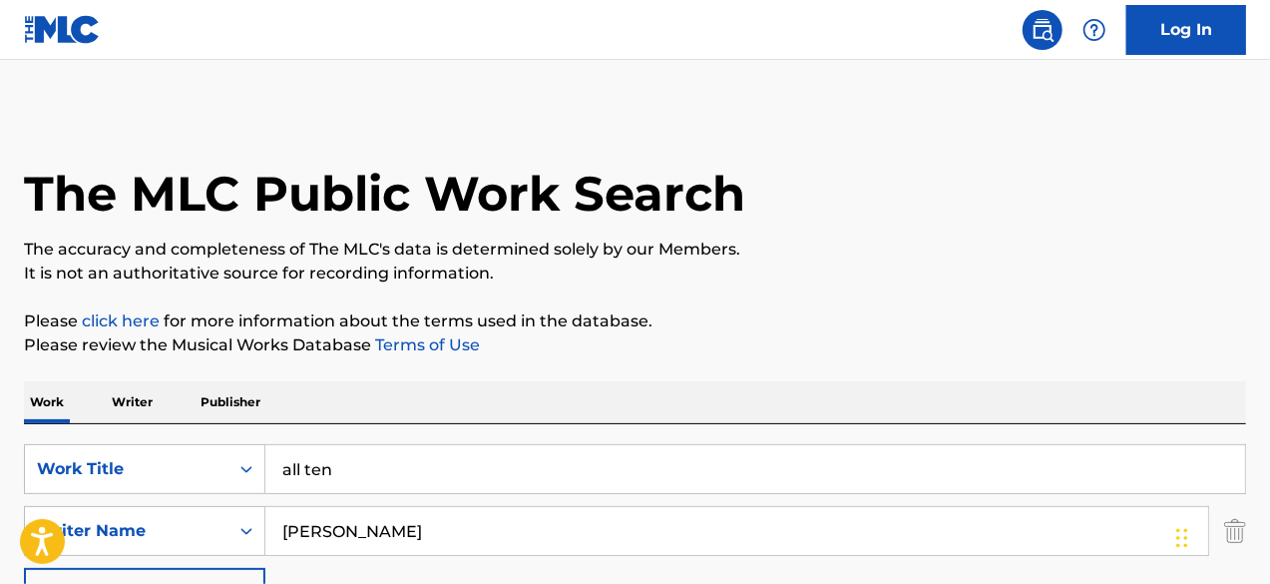
scroll to position [387, 0]
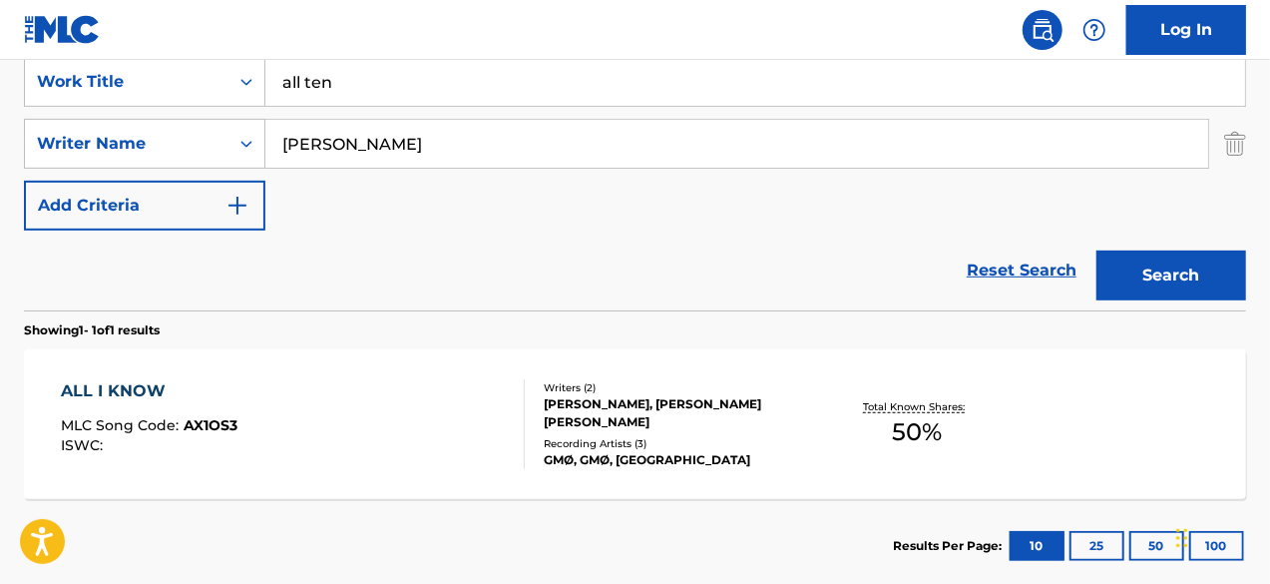
click at [347, 150] on input "[PERSON_NAME]" at bounding box center [736, 144] width 943 height 48
paste input "Talibando"
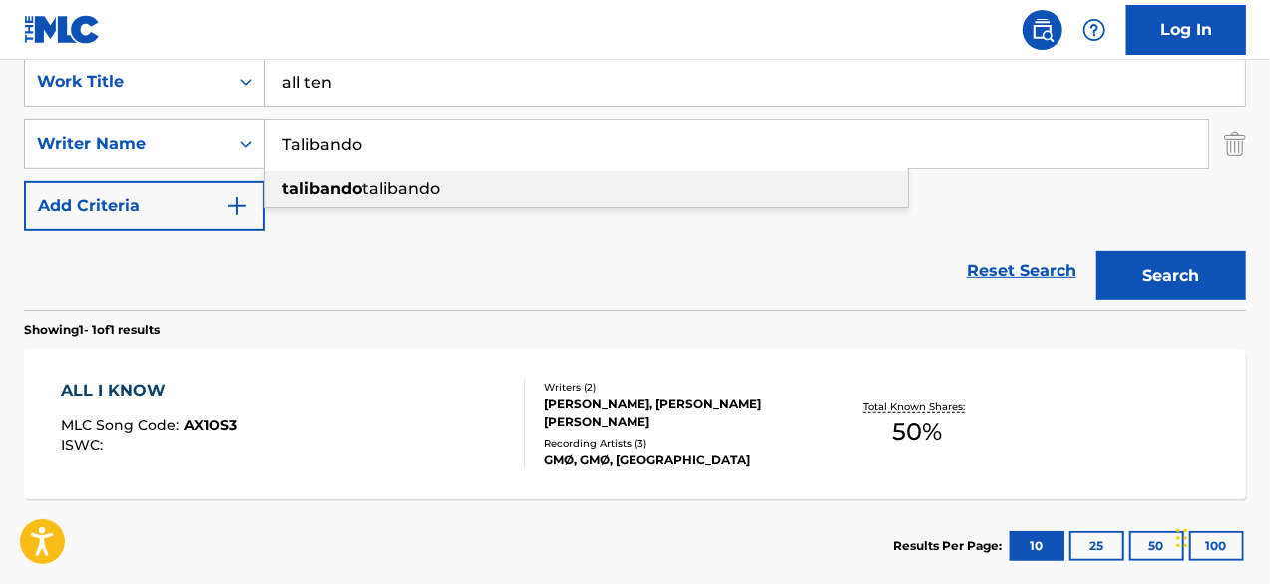
click at [358, 185] on strong "talibando" at bounding box center [322, 188] width 80 height 19
type input "talibando talibando"
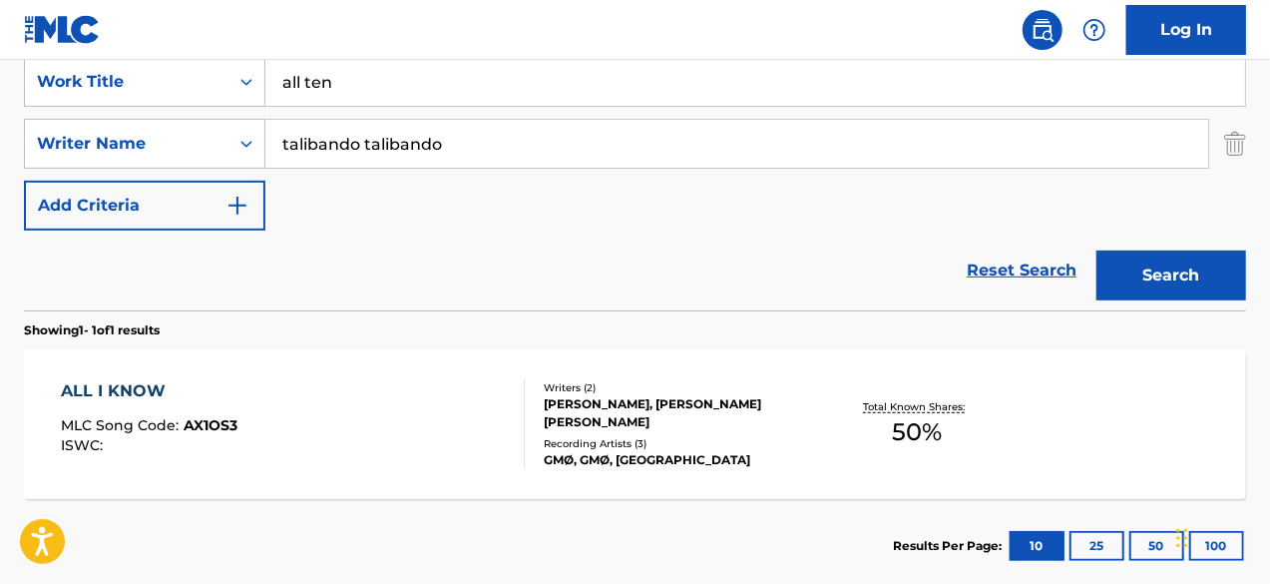
click at [620, 82] on input "all ten" at bounding box center [754, 82] width 979 height 48
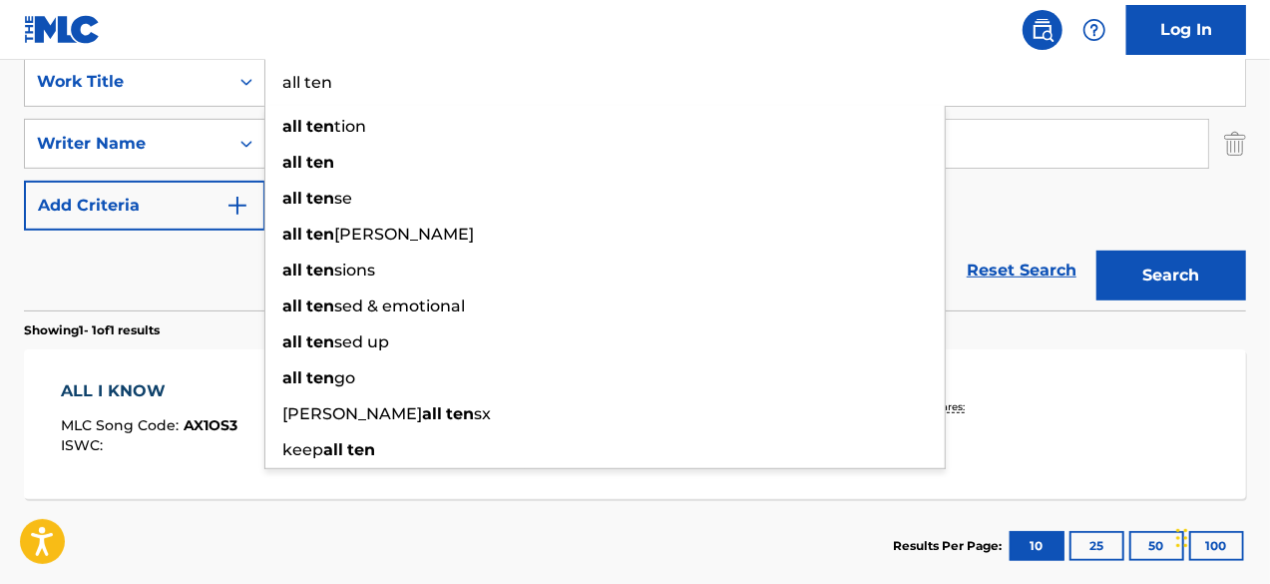
click at [620, 82] on input "all ten" at bounding box center [754, 82] width 979 height 48
paste input "300 BLACKOUT"
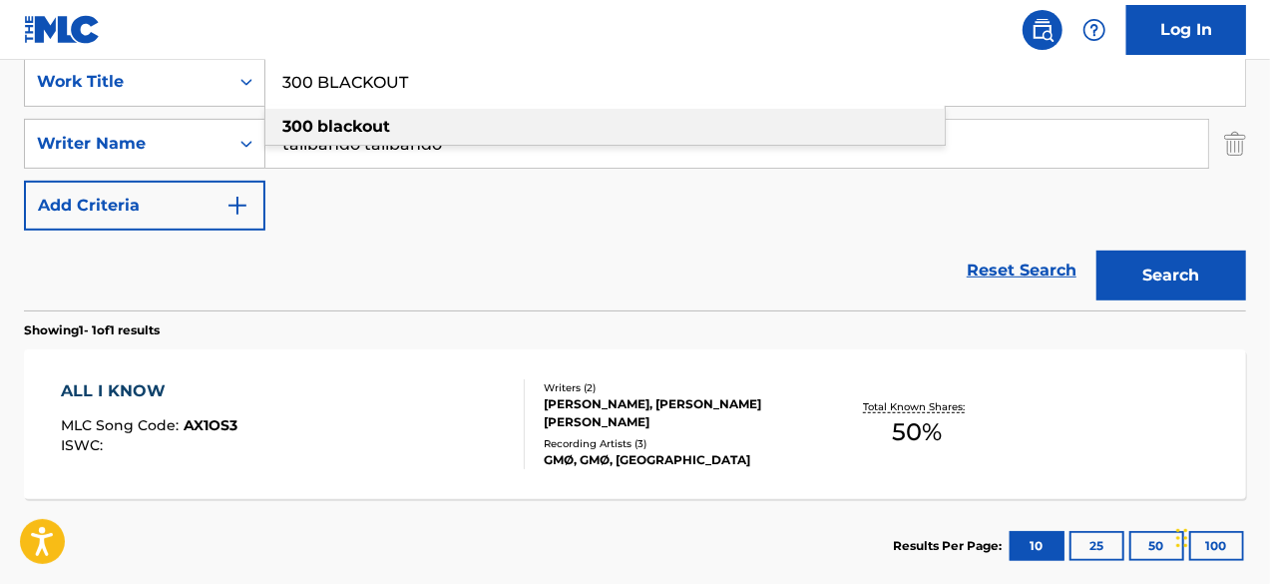
click at [361, 123] on strong "blackout" at bounding box center [353, 126] width 73 height 19
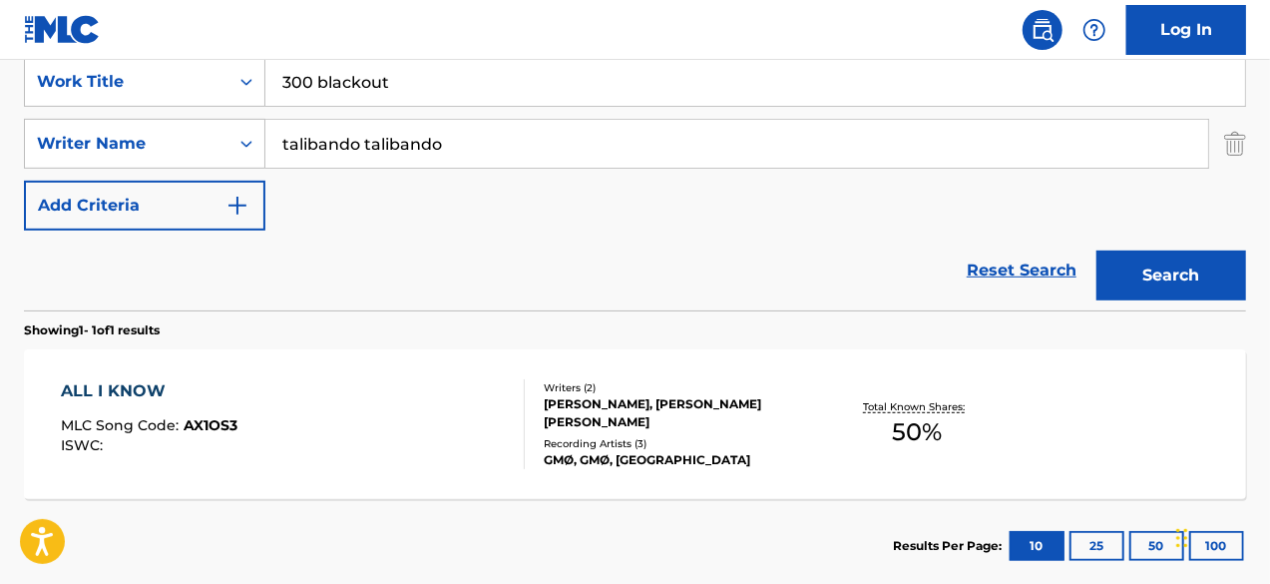
click at [1149, 266] on button "Search" at bounding box center [1171, 275] width 150 height 50
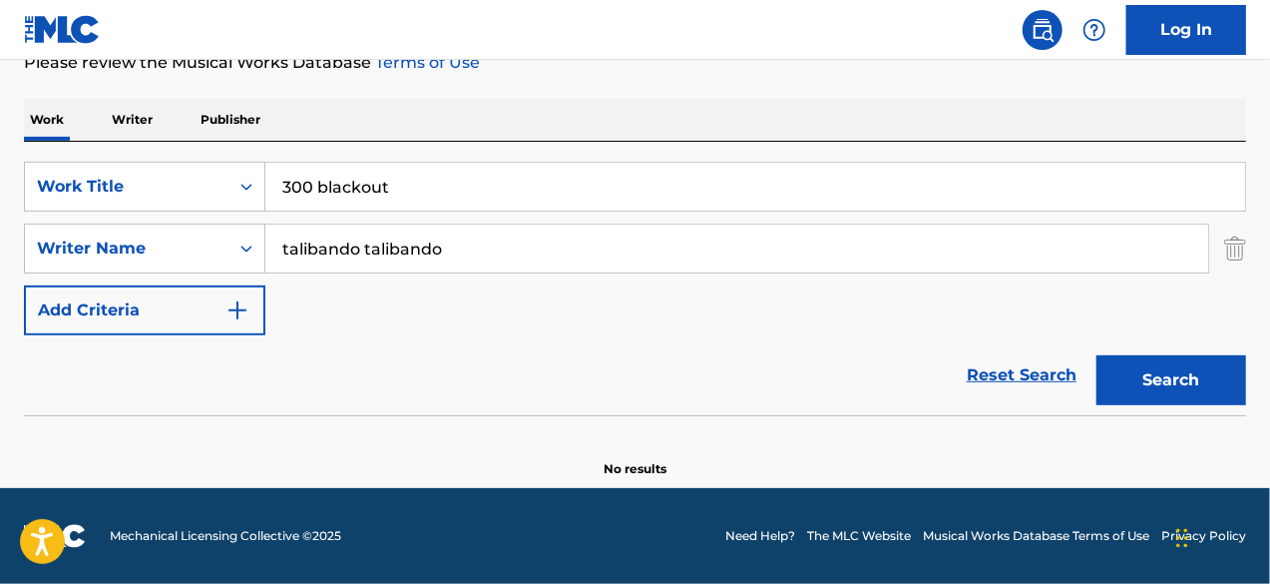
scroll to position [281, 0]
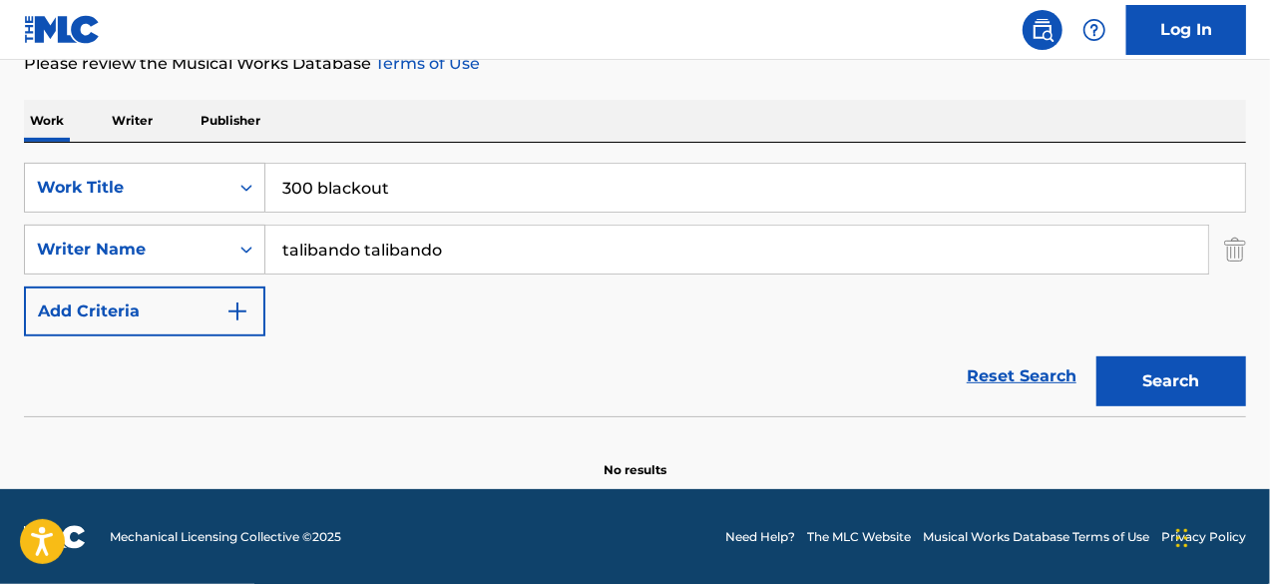
click at [303, 247] on input "talibando talibando" at bounding box center [736, 249] width 943 height 48
click at [353, 195] on input "300 blackout" at bounding box center [754, 188] width 979 height 48
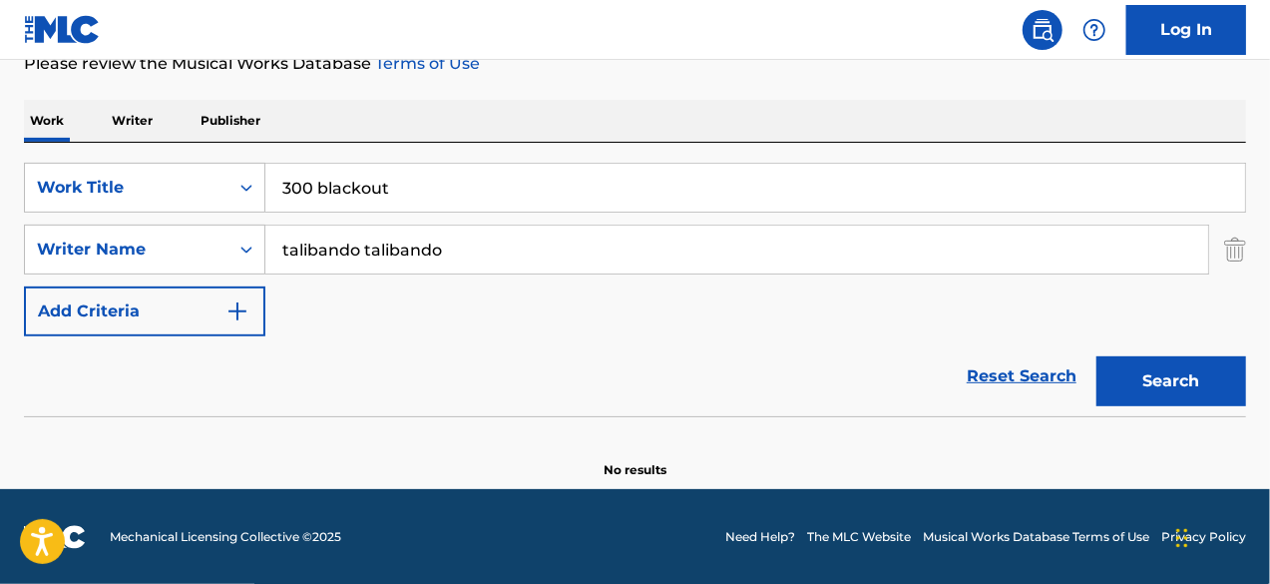
click at [353, 195] on input "300 blackout" at bounding box center [754, 188] width 979 height 48
paste input "TS3"
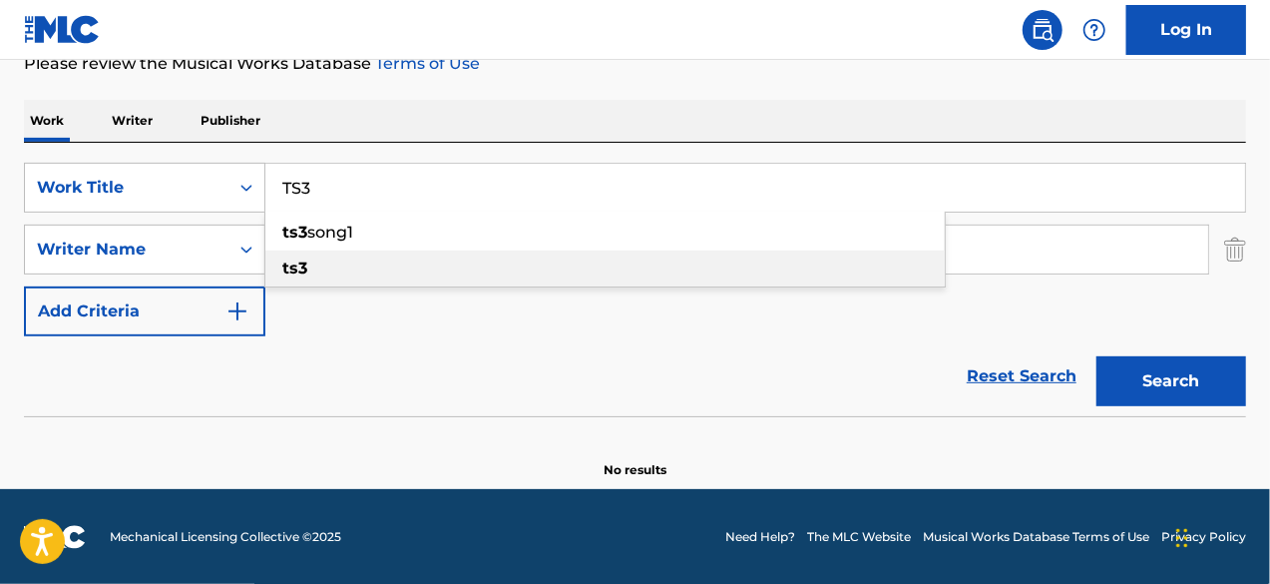
click at [465, 264] on div "ts3" at bounding box center [604, 268] width 679 height 36
type input "ts3"
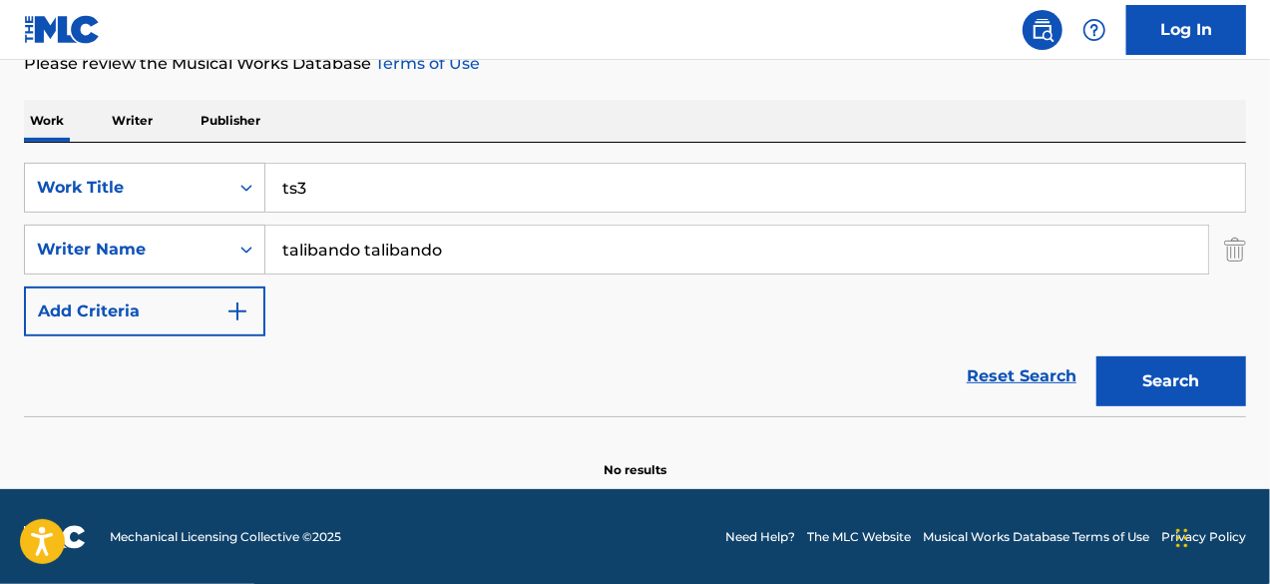
click at [1168, 373] on button "Search" at bounding box center [1171, 381] width 150 height 50
click at [480, 258] on input "talibando talibando" at bounding box center [736, 249] width 943 height 48
paste input "[PERSON_NAME]"
click at [480, 258] on input "talibando talibando" at bounding box center [736, 249] width 943 height 48
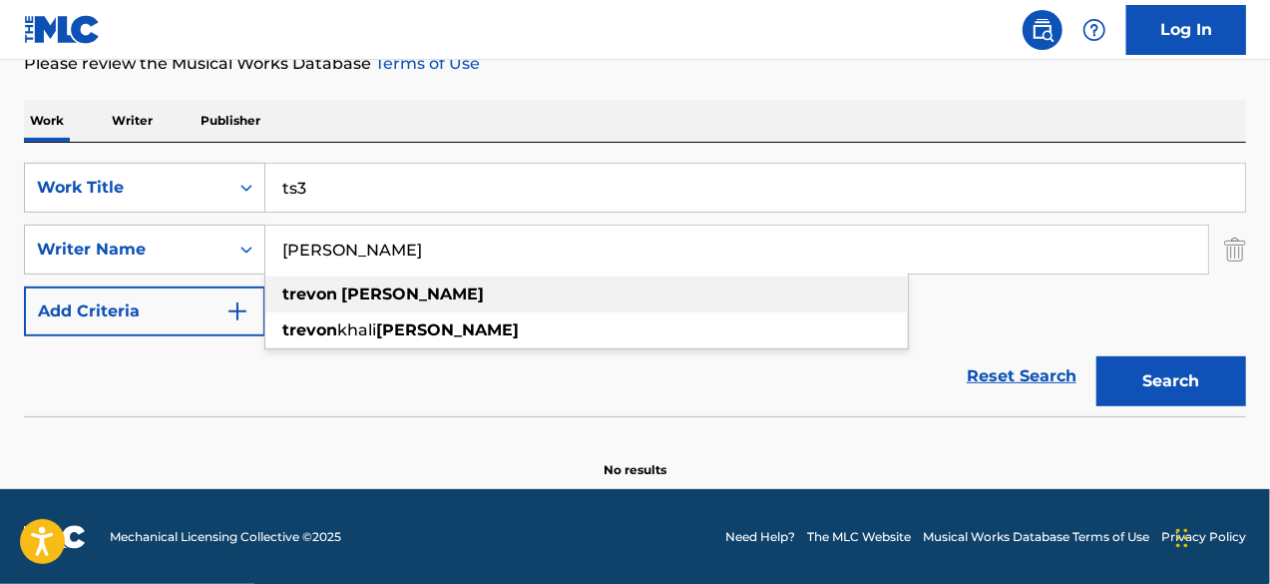
click at [413, 298] on div "[PERSON_NAME]" at bounding box center [586, 294] width 642 height 36
type input "[PERSON_NAME]"
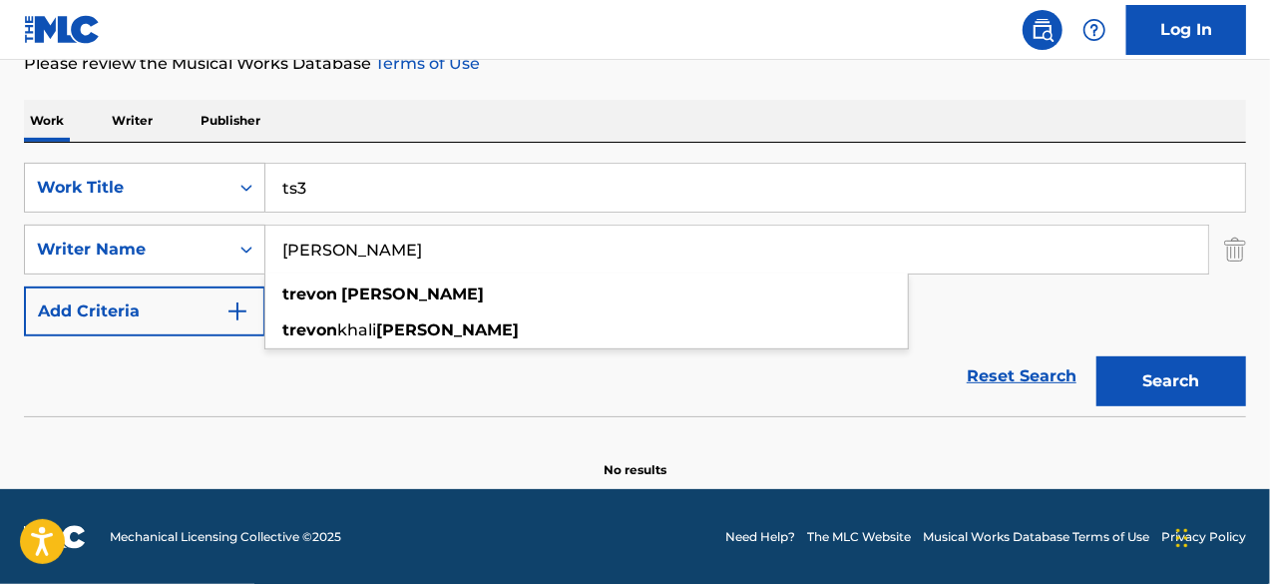
click at [357, 169] on input "ts3" at bounding box center [754, 188] width 979 height 48
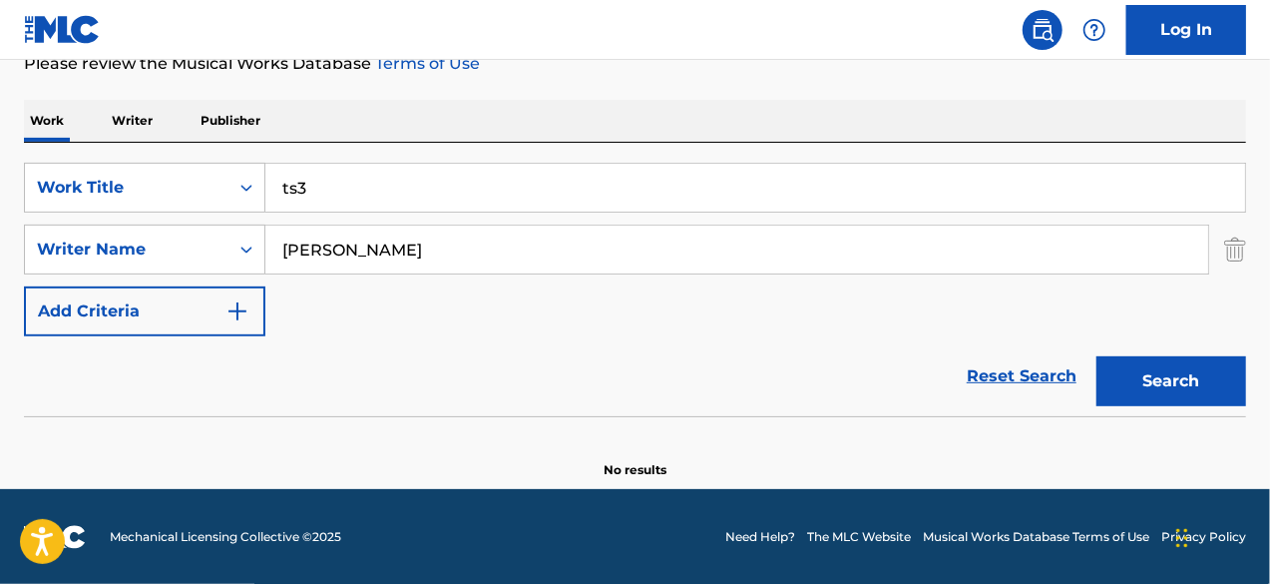
click at [357, 169] on input "ts3" at bounding box center [754, 188] width 979 height 48
paste input "Famished"
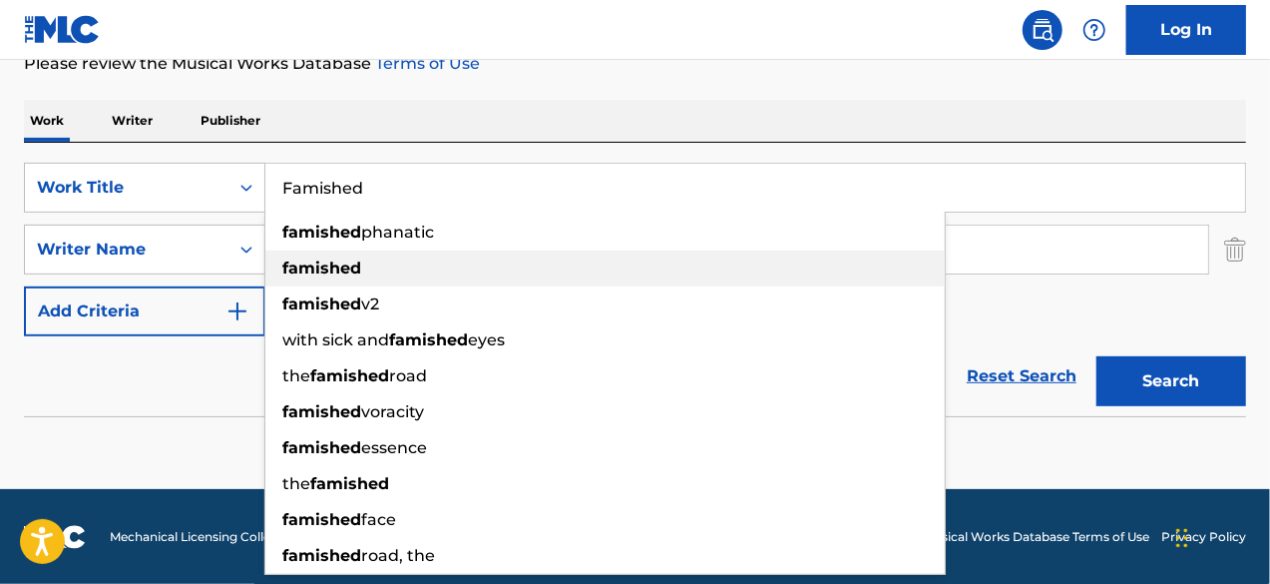
click at [392, 277] on div "famished" at bounding box center [604, 268] width 679 height 36
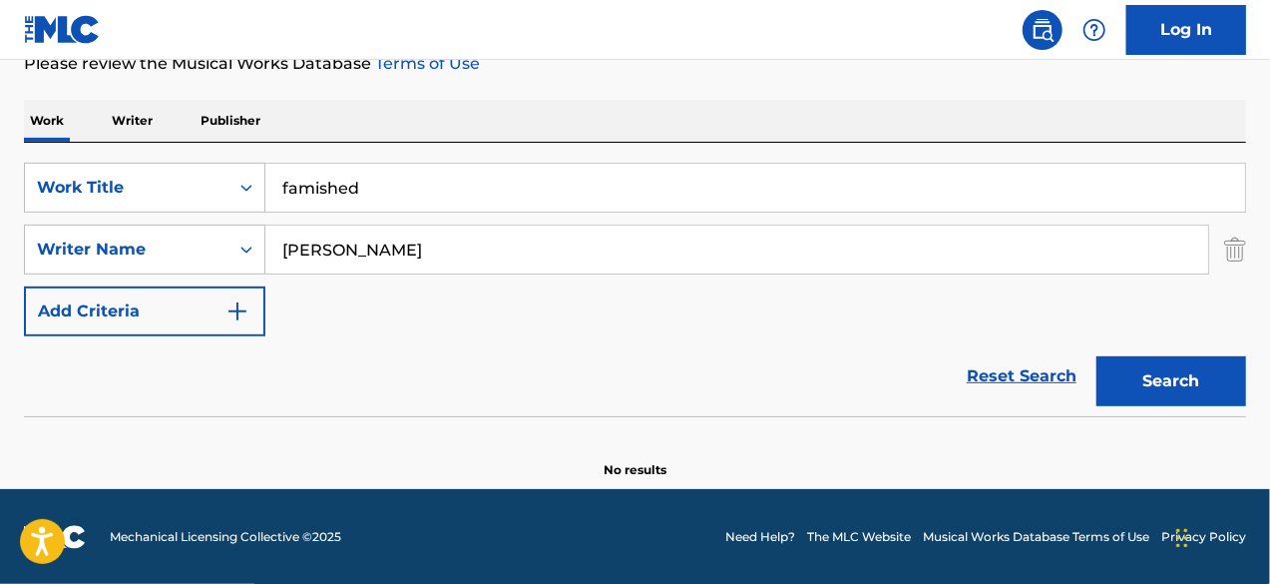
click at [1109, 377] on button "Search" at bounding box center [1171, 381] width 150 height 50
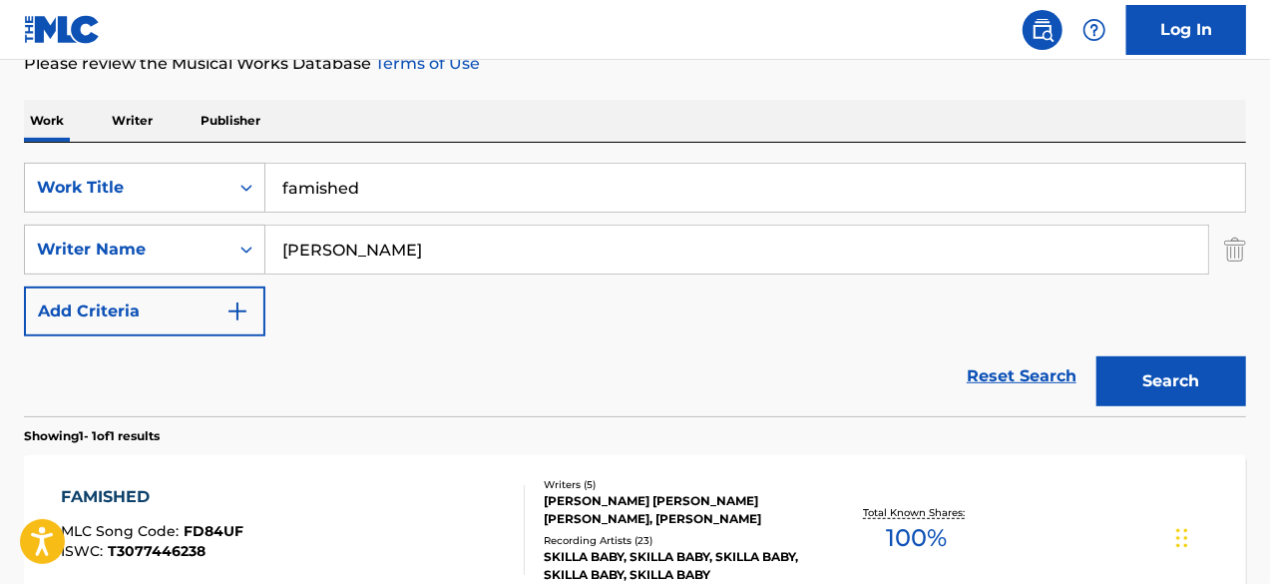
click at [491, 231] on input "[PERSON_NAME]" at bounding box center [736, 249] width 943 height 48
click at [418, 181] on input "famished" at bounding box center [754, 188] width 979 height 48
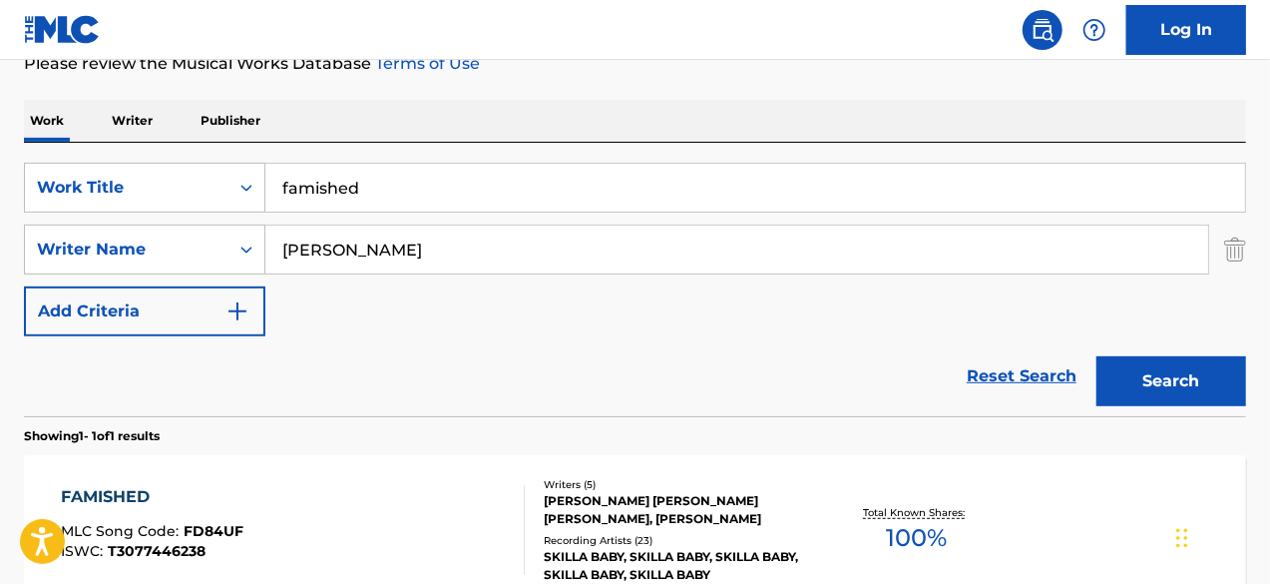
click at [418, 181] on input "famished" at bounding box center [754, 188] width 979 height 48
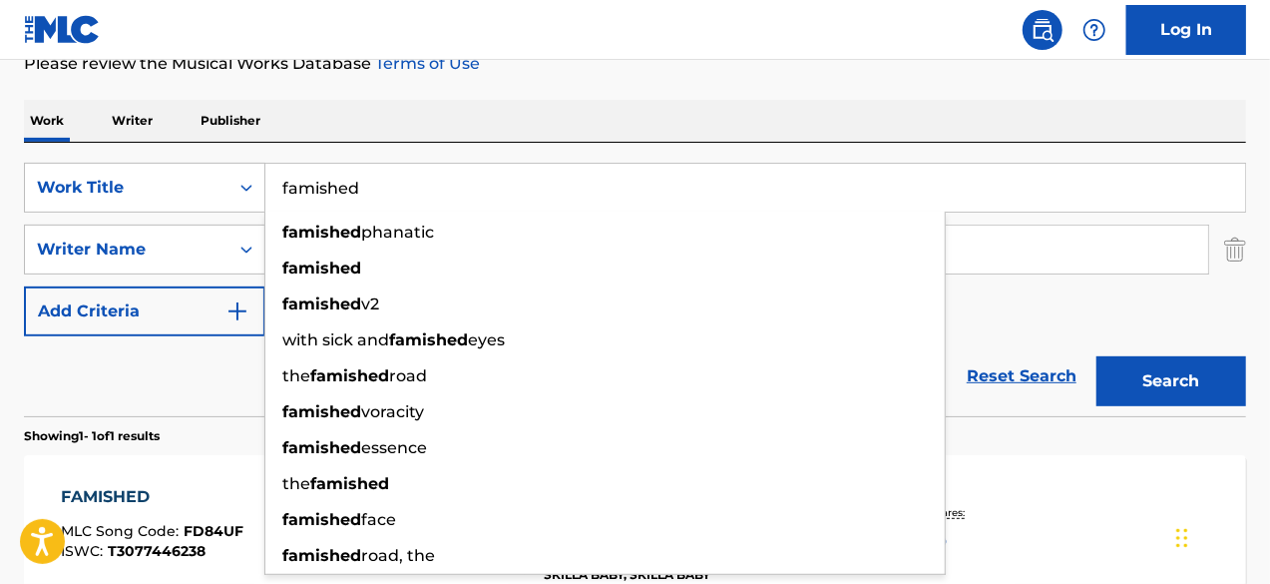
click at [439, 181] on input "famished" at bounding box center [754, 188] width 979 height 48
paste input "Jayla"
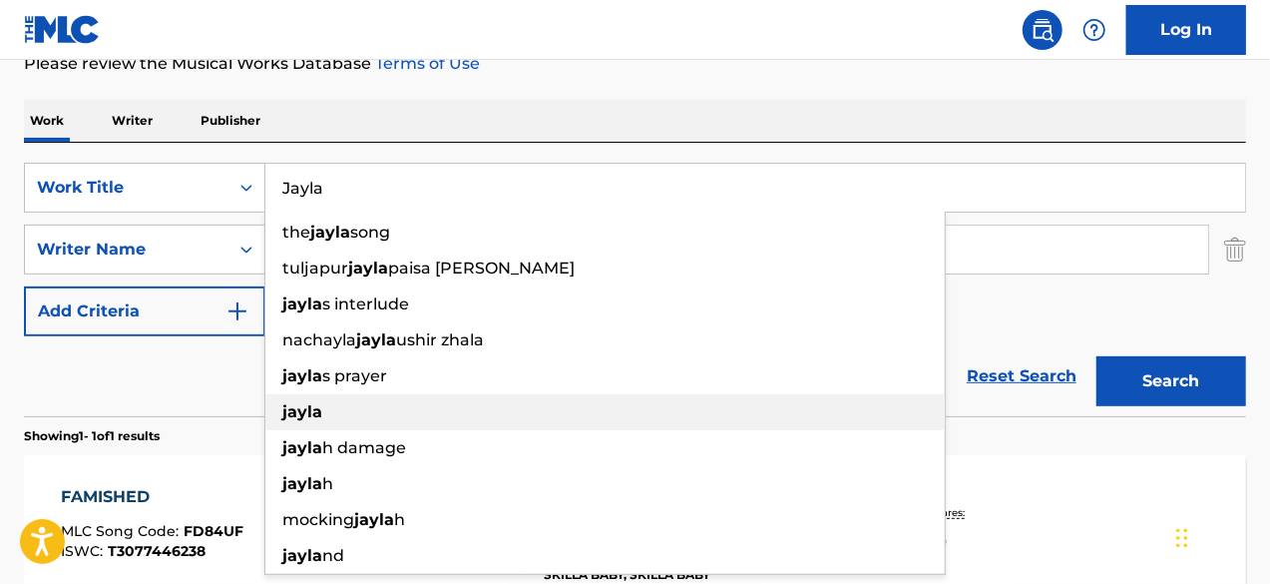
click at [329, 419] on div "jayla" at bounding box center [604, 412] width 679 height 36
type input "jayla"
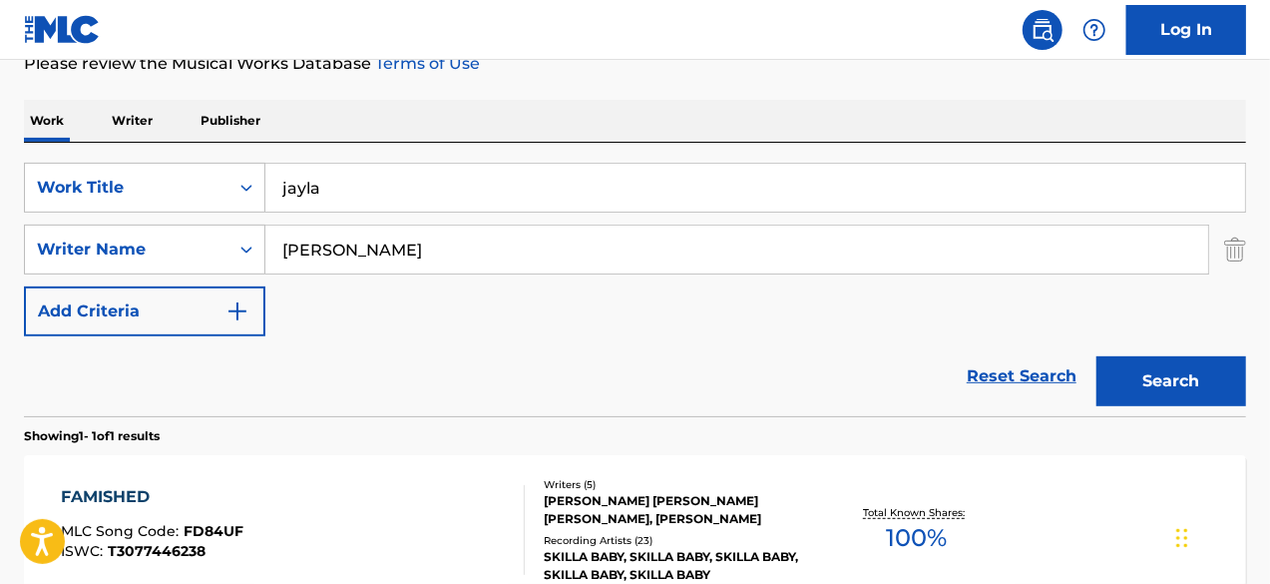
click at [1127, 374] on button "Search" at bounding box center [1171, 381] width 150 height 50
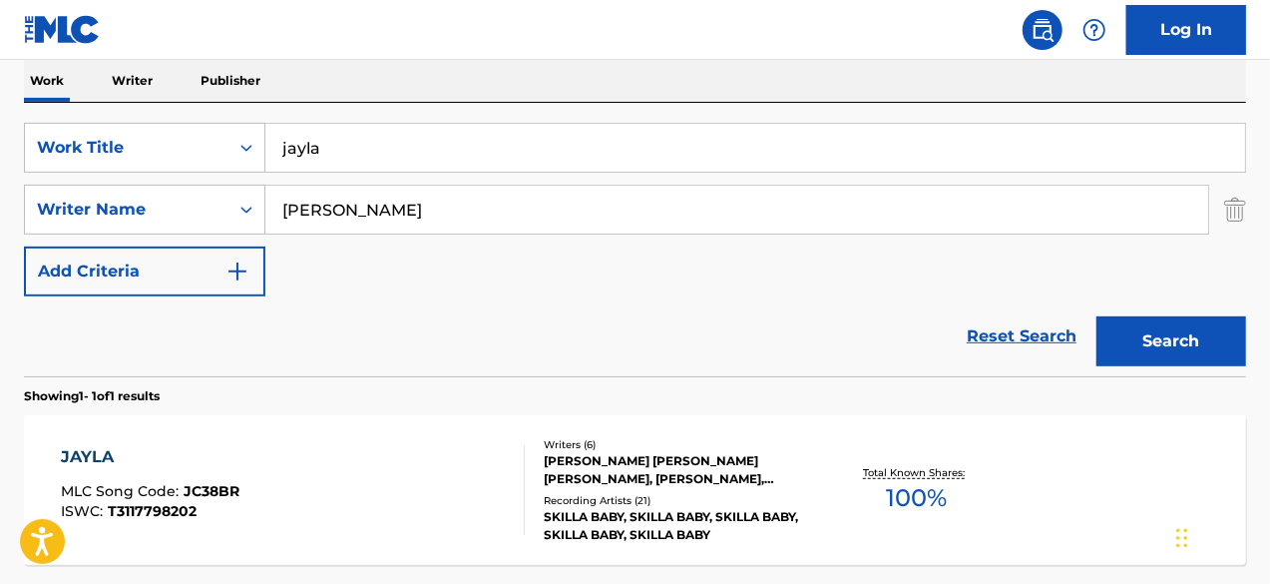
scroll to position [441, 0]
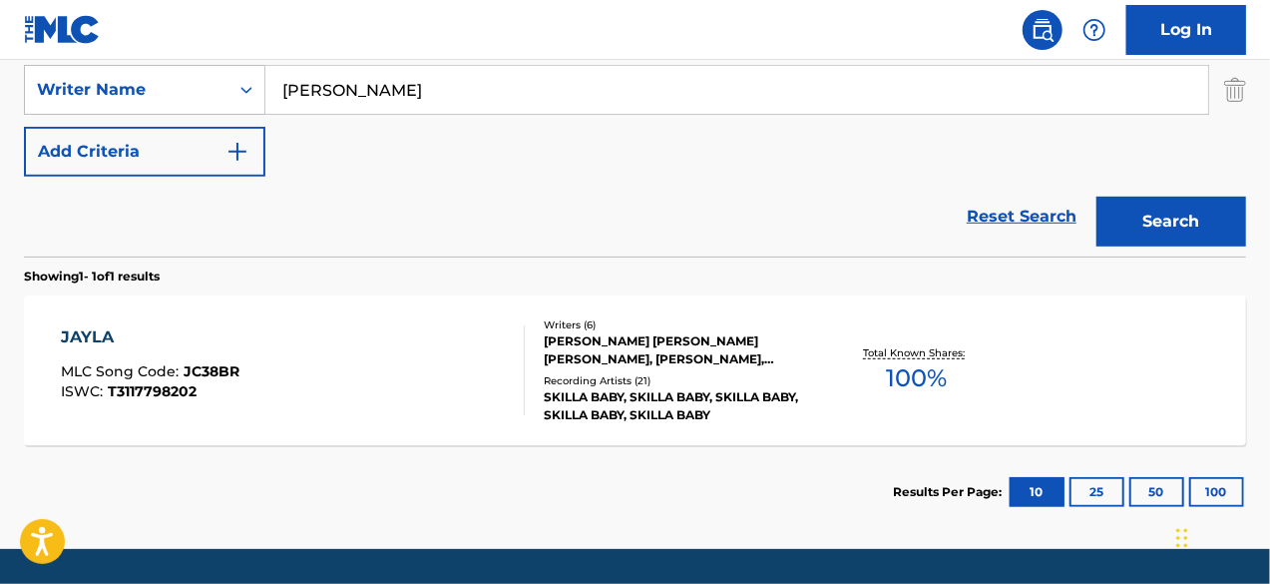
click at [1036, 91] on input "[PERSON_NAME]" at bounding box center [736, 90] width 943 height 48
paste input "Bri Trilla"
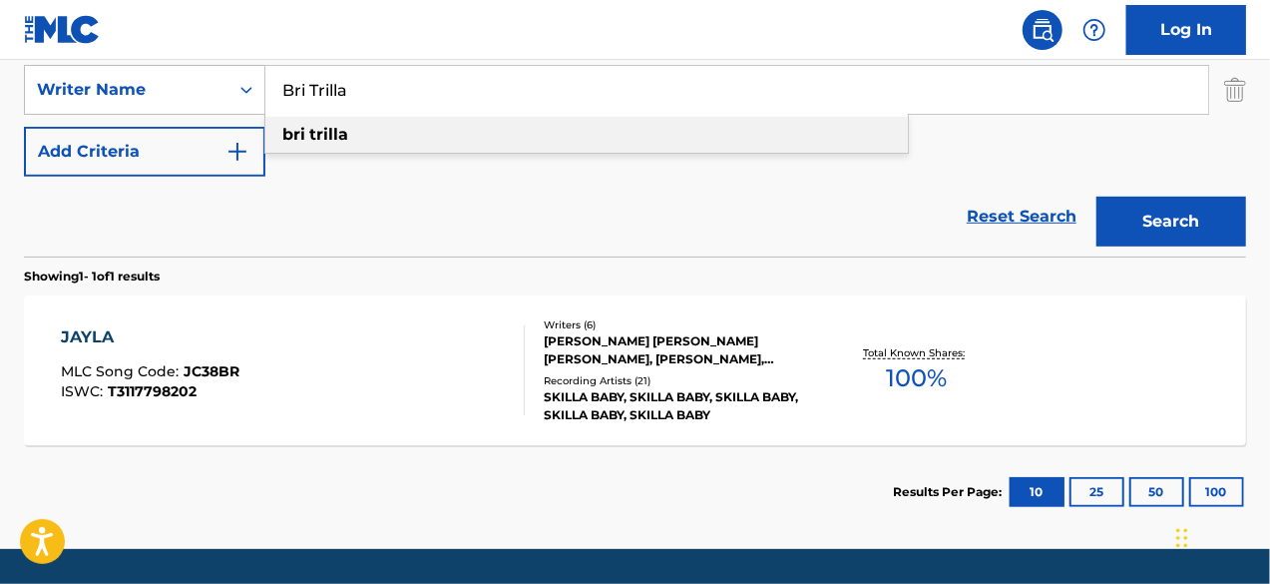
click at [759, 149] on div "bri trilla" at bounding box center [586, 135] width 642 height 36
type input "bri trilla"
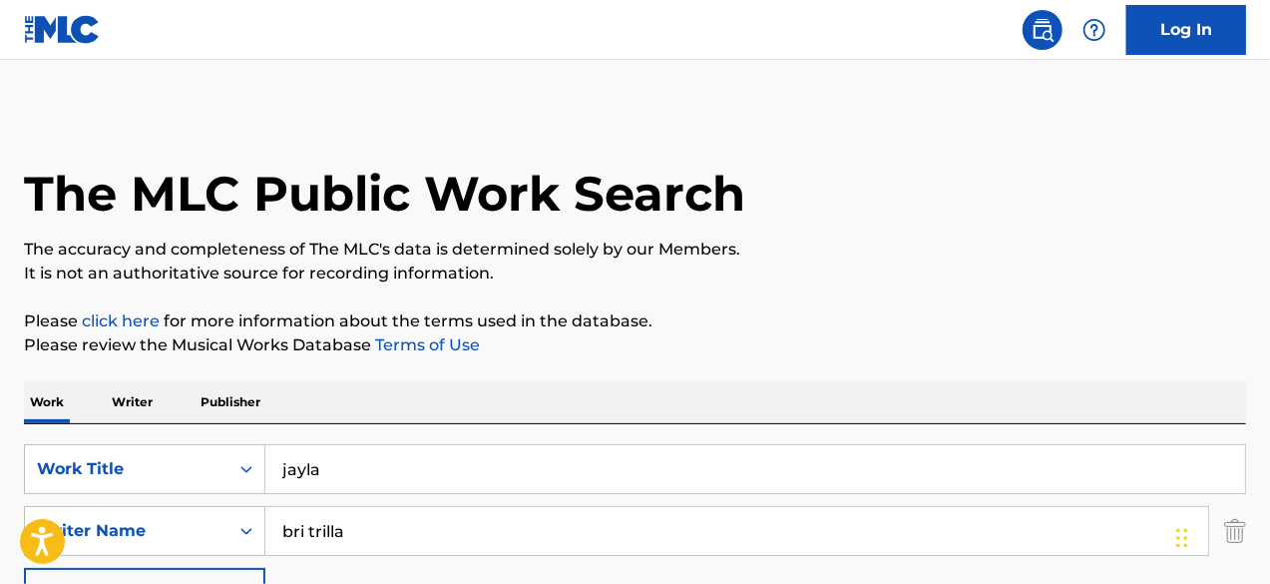
click at [434, 466] on input "jayla" at bounding box center [754, 469] width 979 height 48
paste input "Not Me"
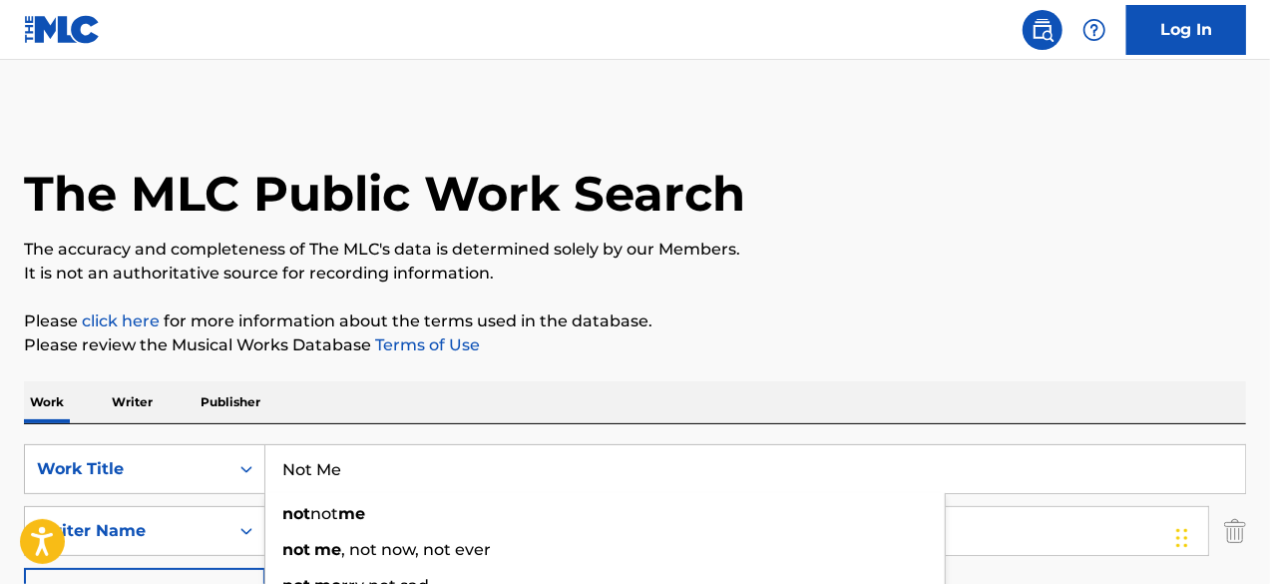
scroll to position [501, 0]
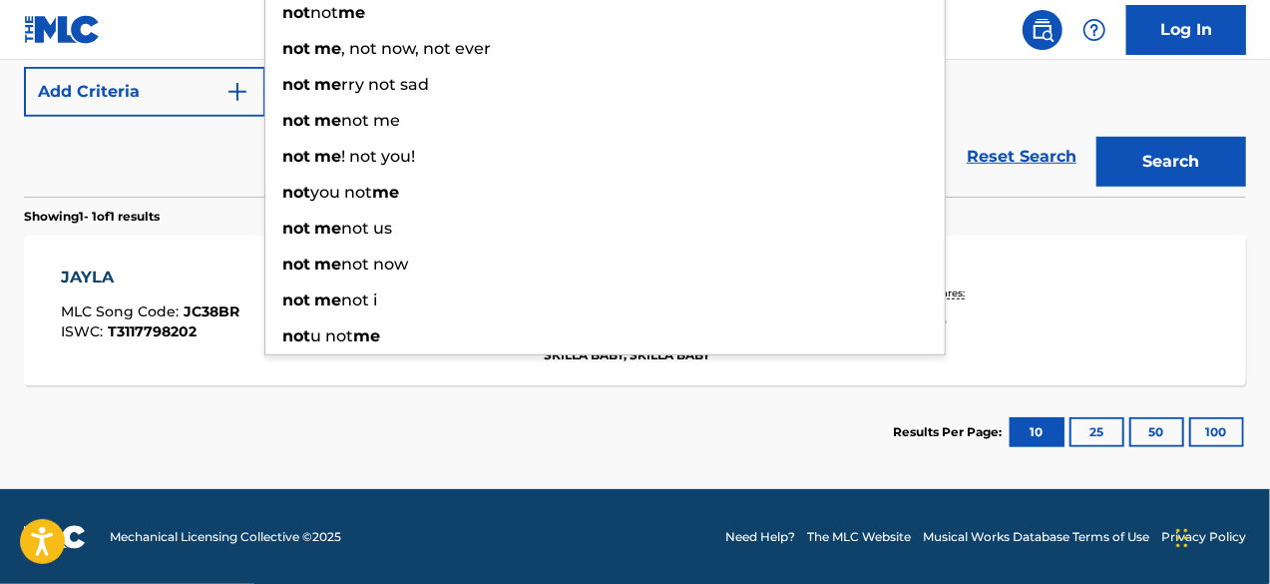
type input "Not Me"
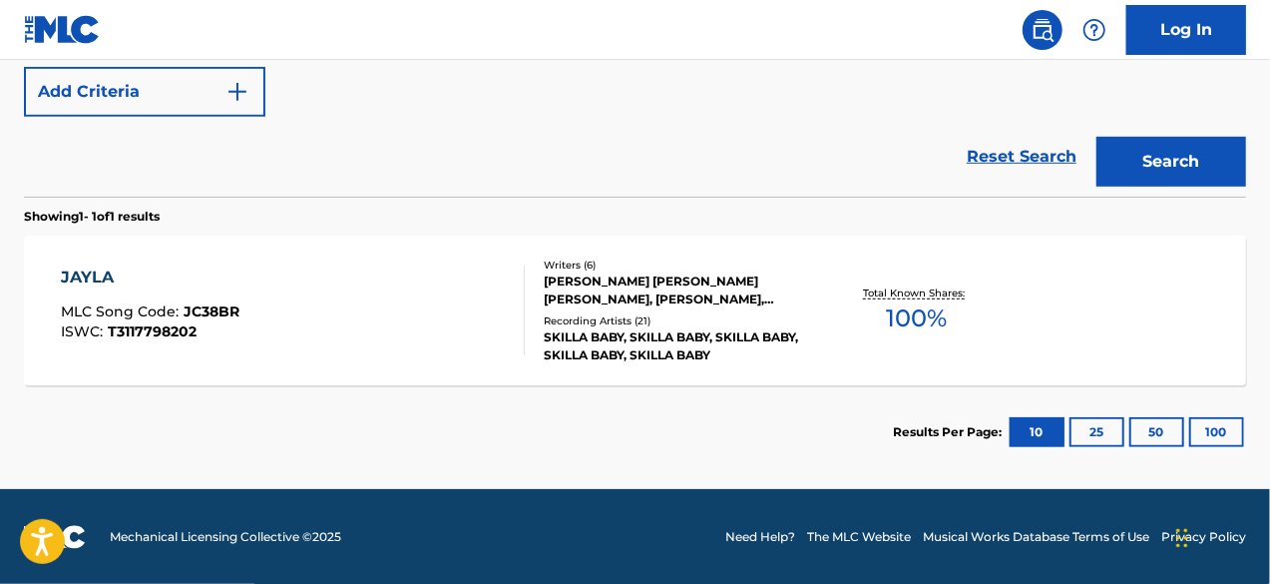
click at [1182, 175] on button "Search" at bounding box center [1171, 162] width 150 height 50
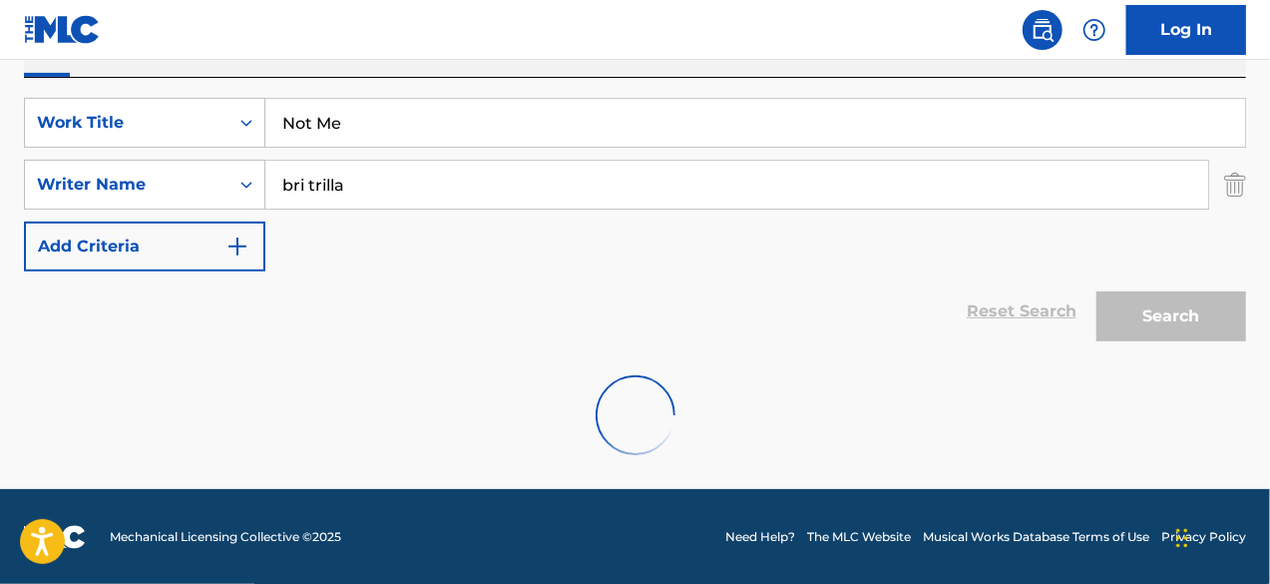
scroll to position [281, 0]
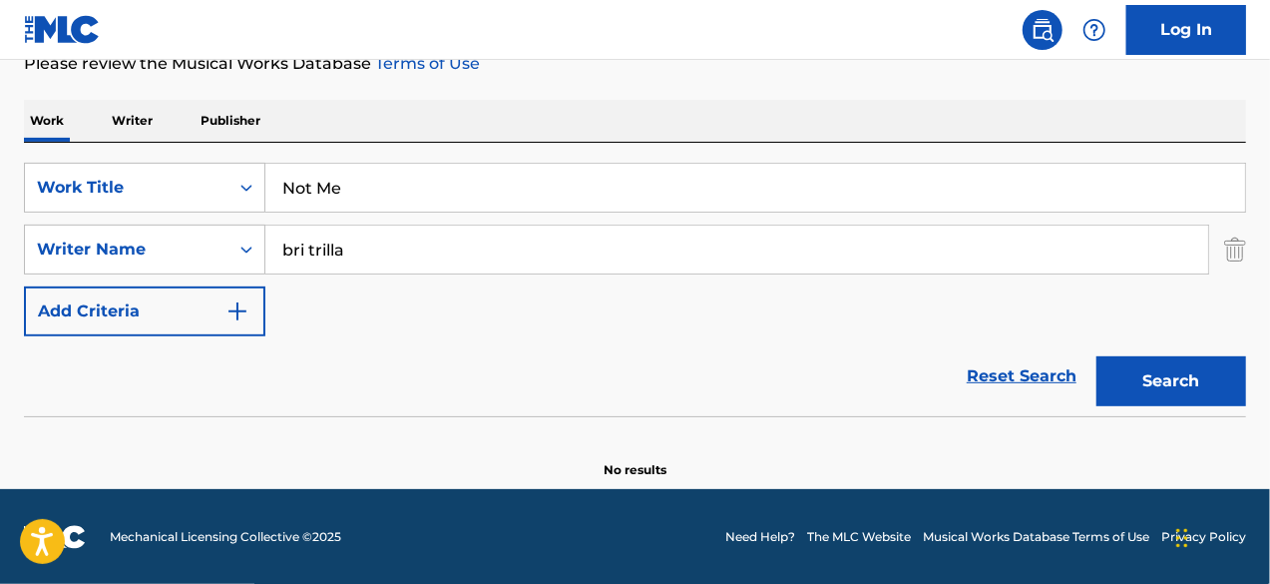
click at [441, 229] on input "bri trilla" at bounding box center [736, 249] width 943 height 48
click at [386, 260] on input "bri trilla" at bounding box center [736, 249] width 943 height 48
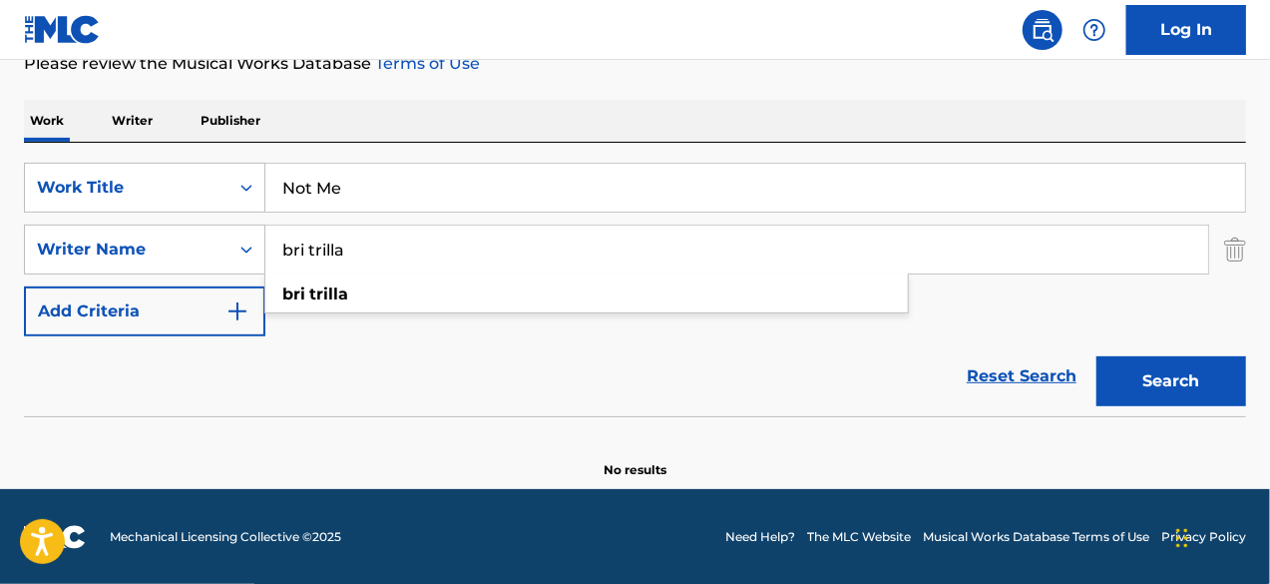
click at [386, 260] on input "bri trilla" at bounding box center [736, 249] width 943 height 48
paste input "[PERSON_NAME]"
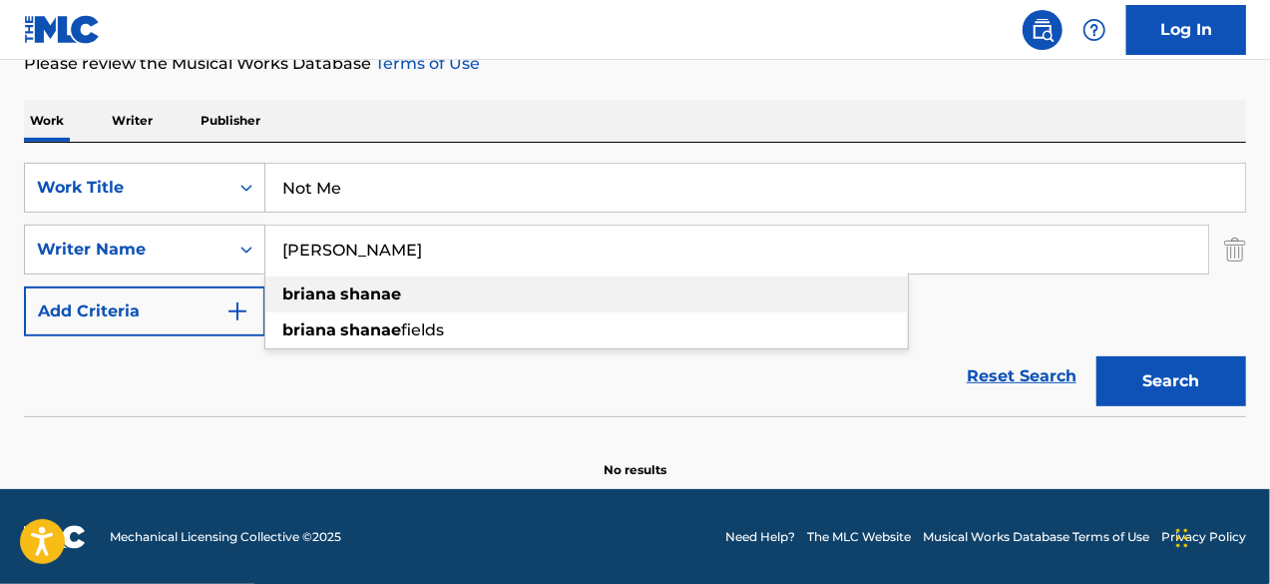
click at [368, 290] on strong "shanae" at bounding box center [370, 293] width 61 height 19
type input "[PERSON_NAME]"
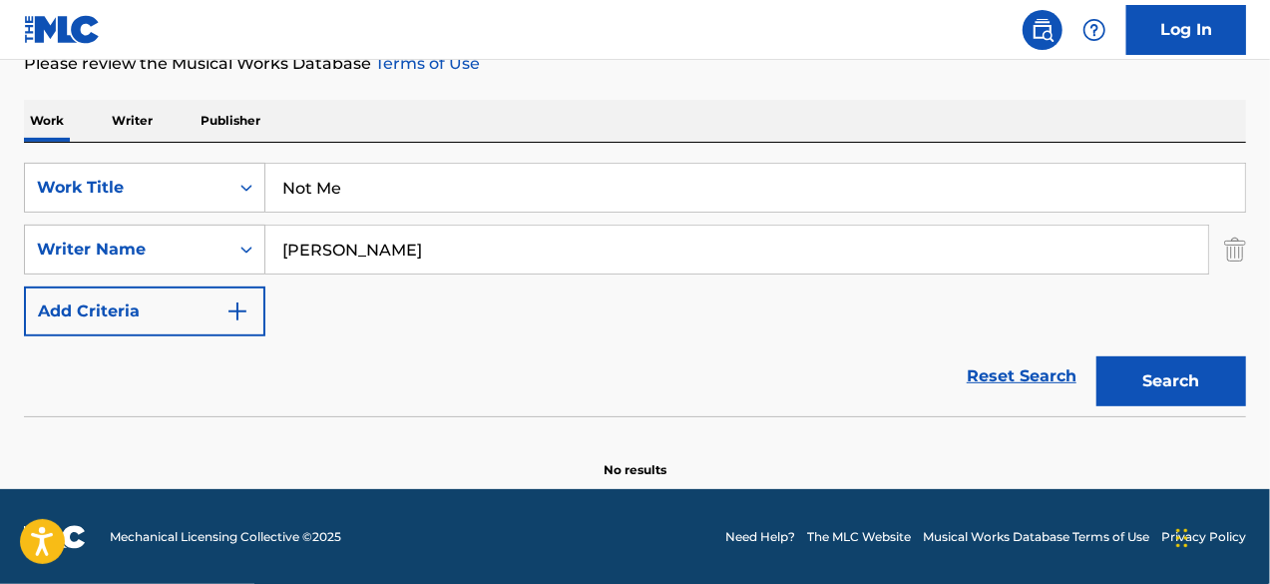
click at [1153, 380] on button "Search" at bounding box center [1171, 381] width 150 height 50
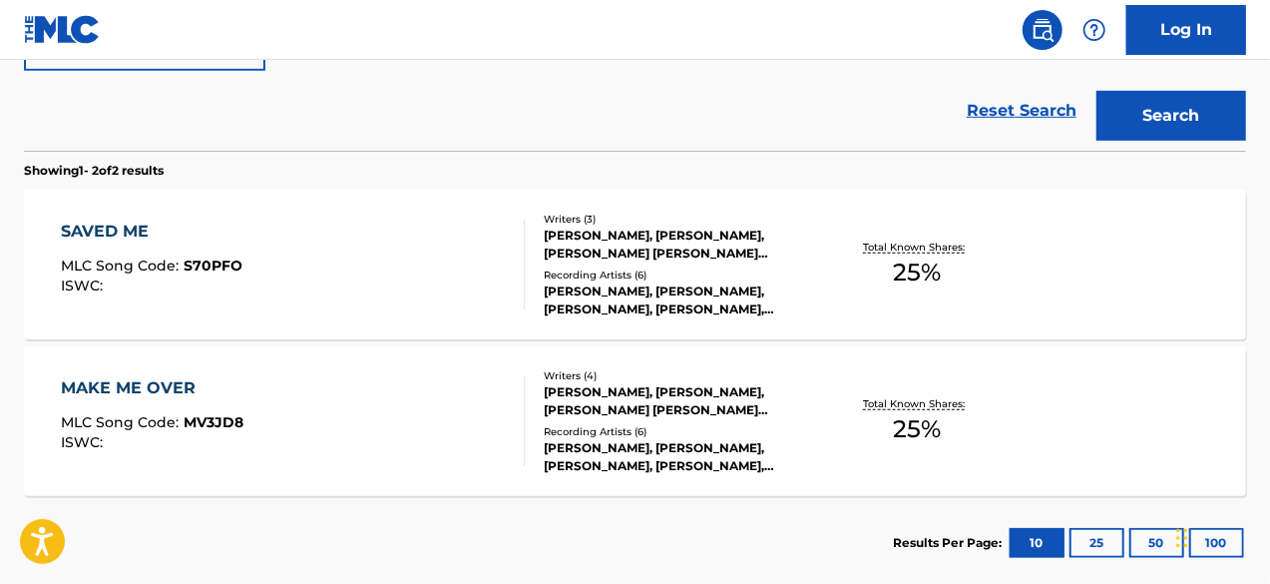
scroll to position [600, 0]
